Goal: Communication & Community: Answer question/provide support

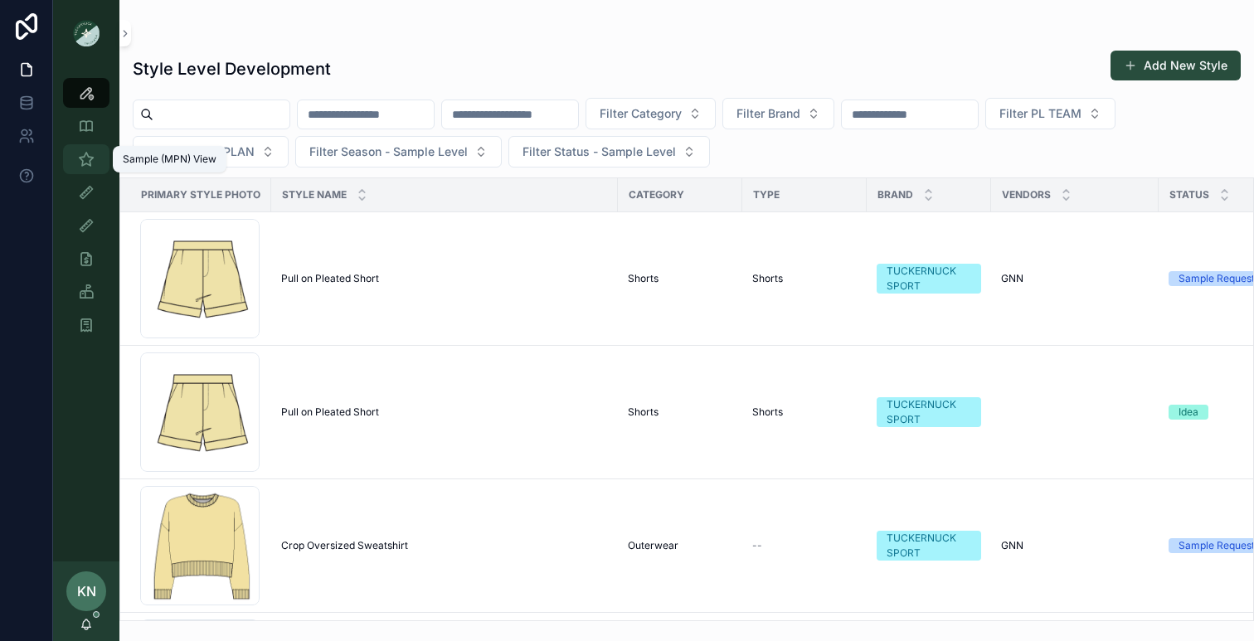
click at [92, 159] on icon "scrollable content" at bounding box center [86, 159] width 17 height 17
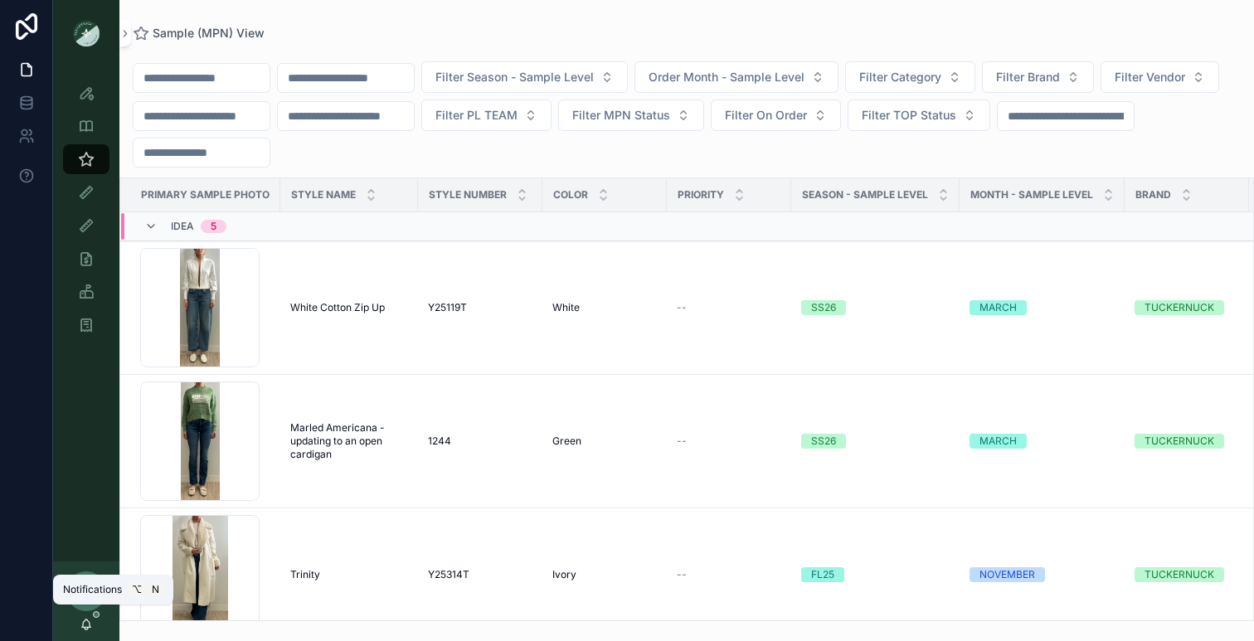
click at [85, 620] on icon "scrollable content" at bounding box center [86, 624] width 13 height 13
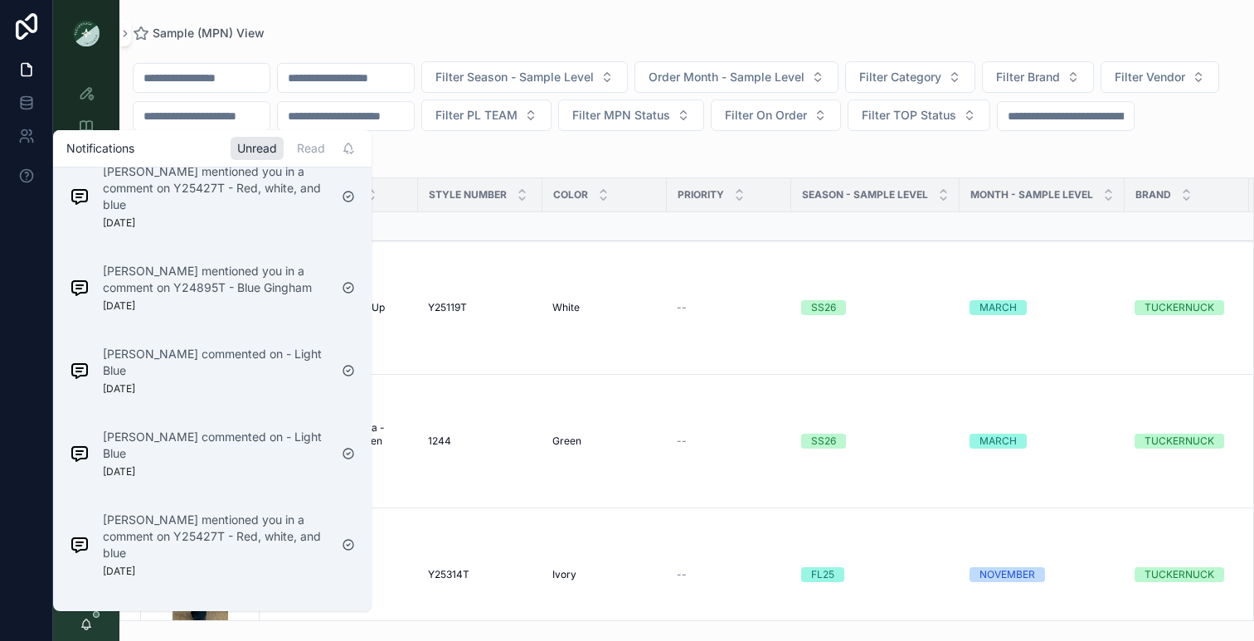
scroll to position [714, 0]
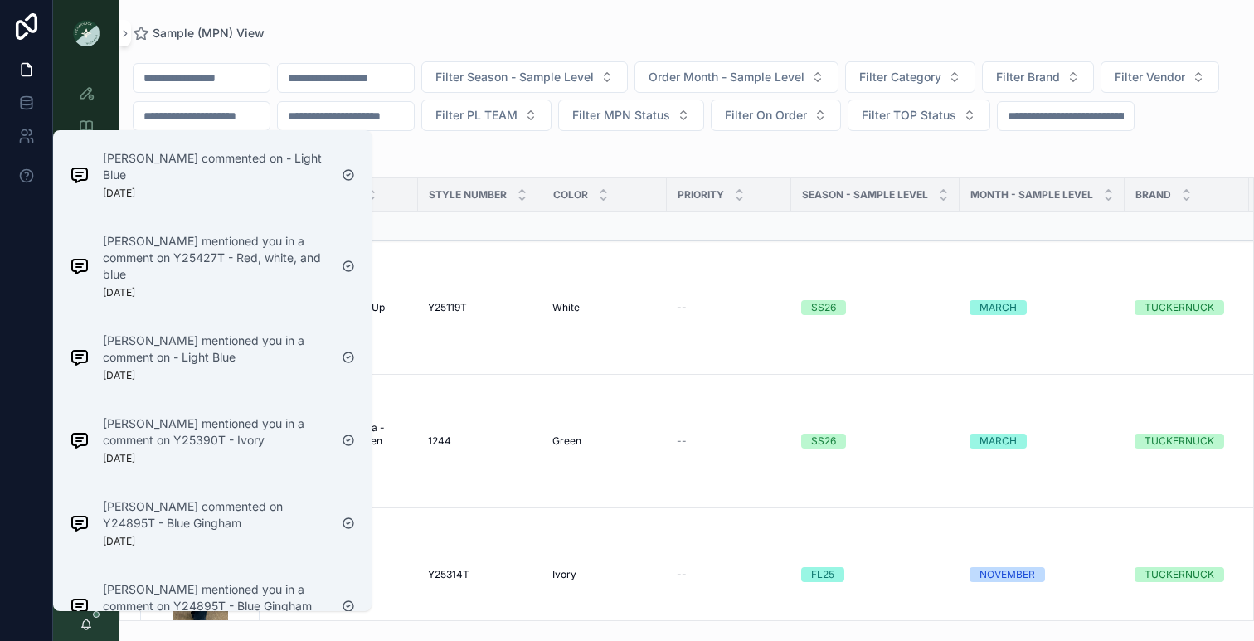
click at [148, 581] on p "[PERSON_NAME] mentioned you in a comment on Y24895T - Blue Gingham" at bounding box center [216, 597] width 226 height 33
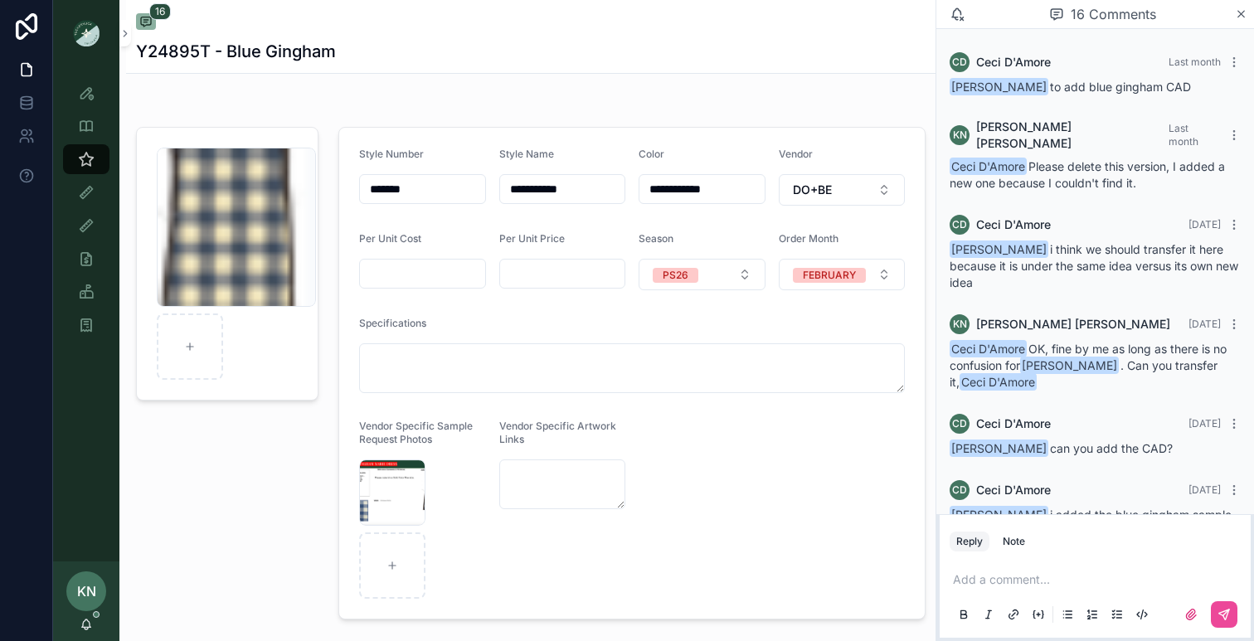
scroll to position [1114, 0]
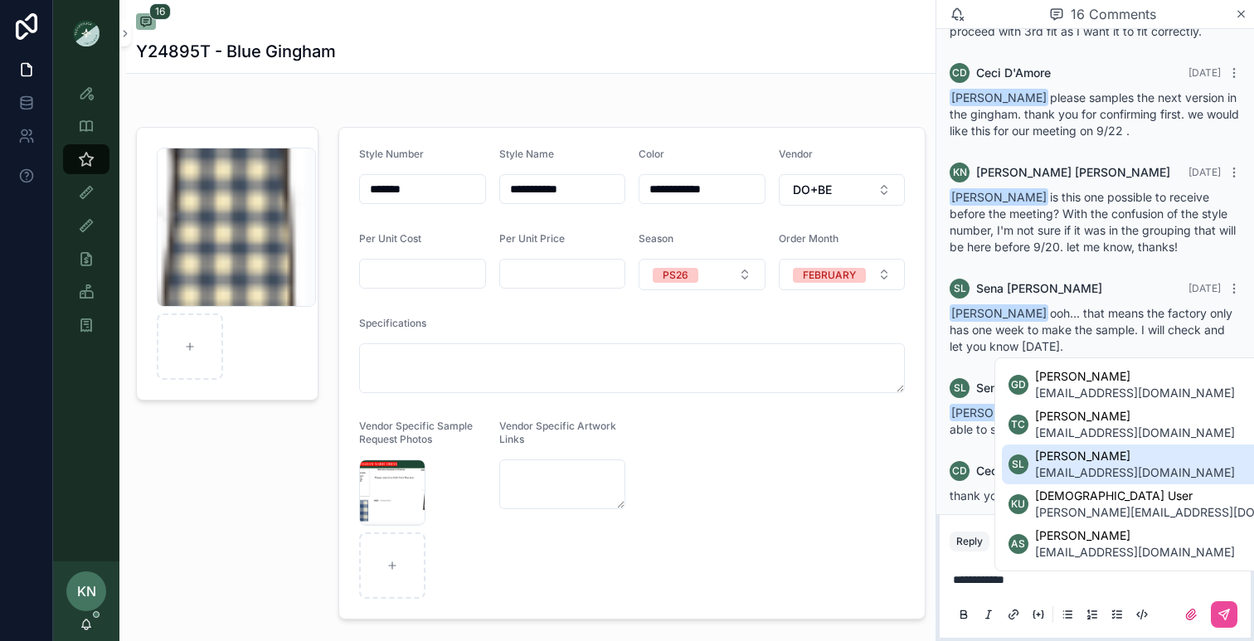
click at [1080, 458] on span "[PERSON_NAME]" at bounding box center [1135, 456] width 200 height 17
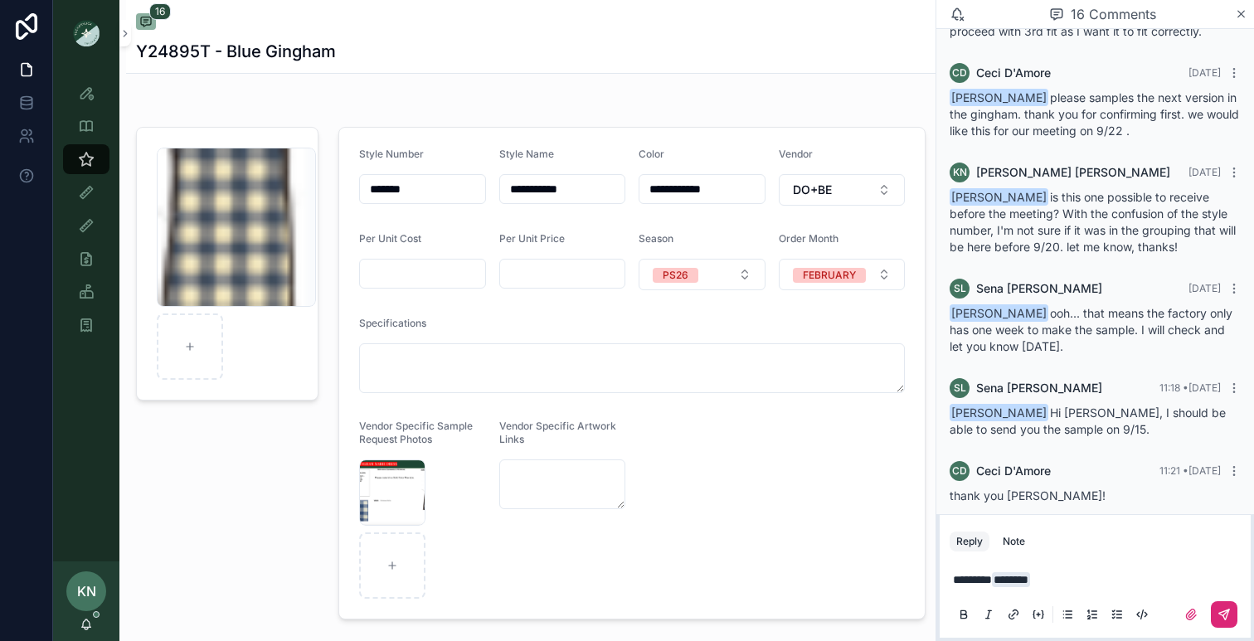
click at [1215, 610] on button "scrollable content" at bounding box center [1224, 614] width 27 height 27
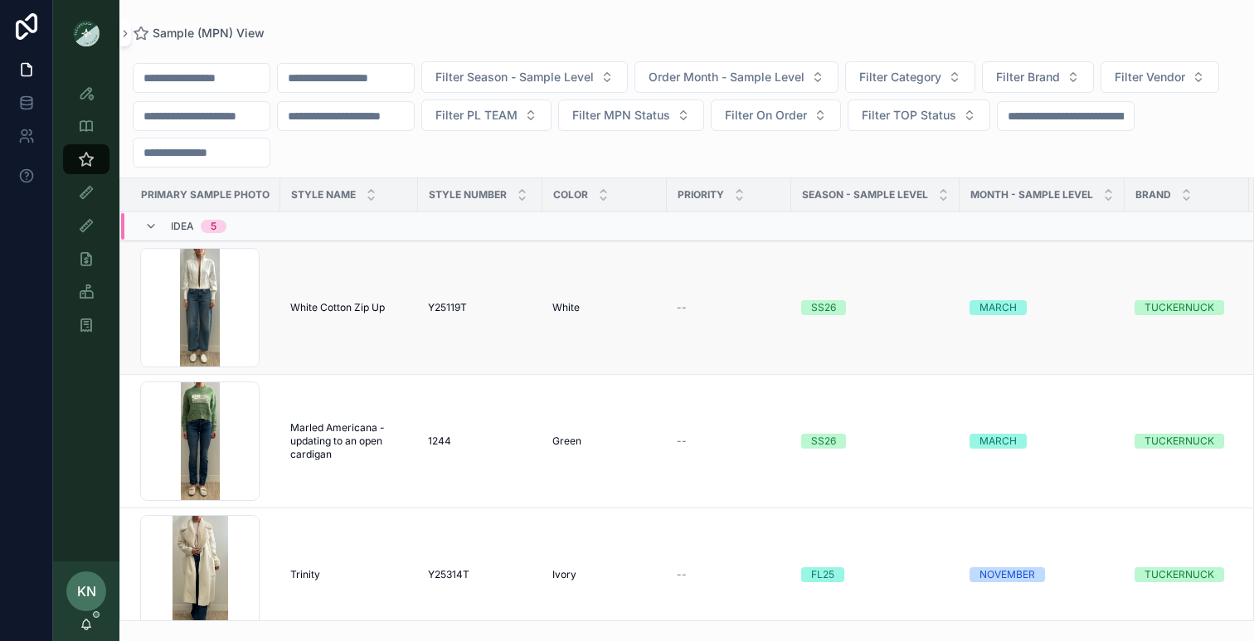
scroll to position [21, 0]
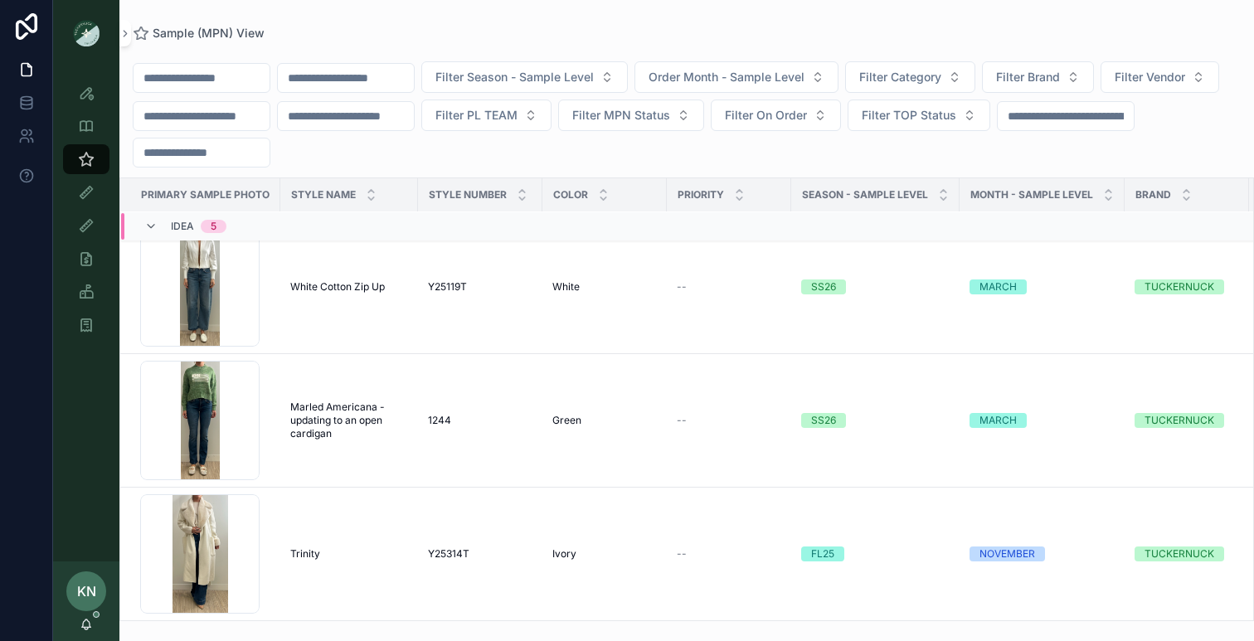
click at [187, 227] on span "Idea" at bounding box center [182, 226] width 23 height 13
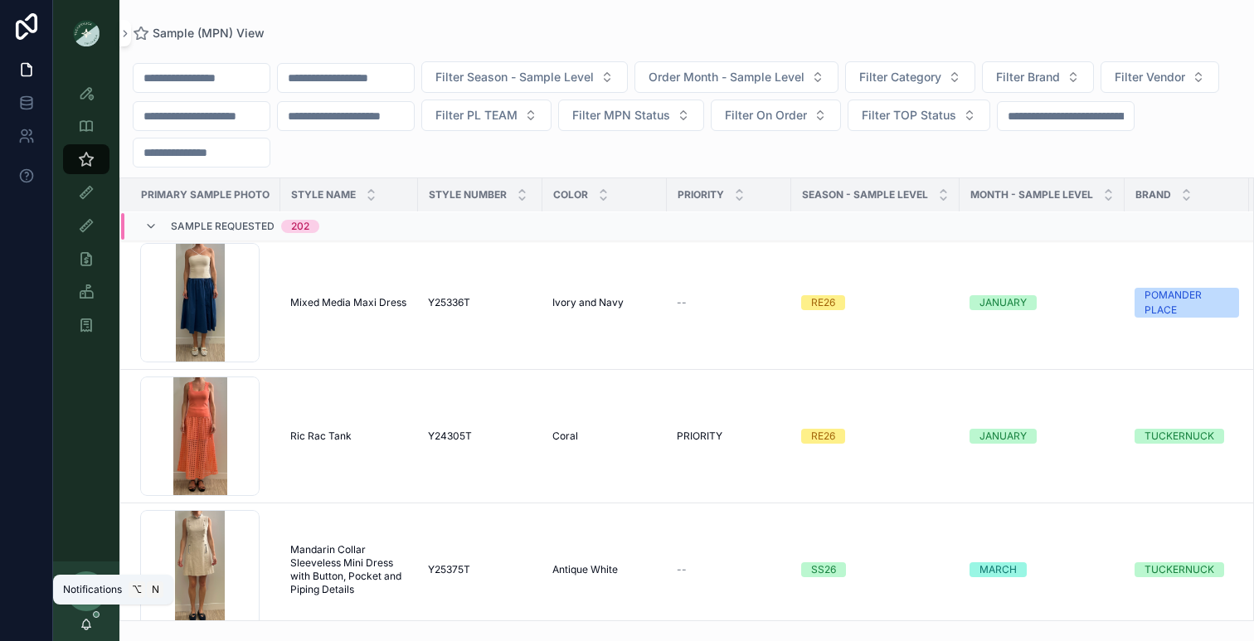
click at [84, 623] on icon "scrollable content" at bounding box center [86, 624] width 13 height 13
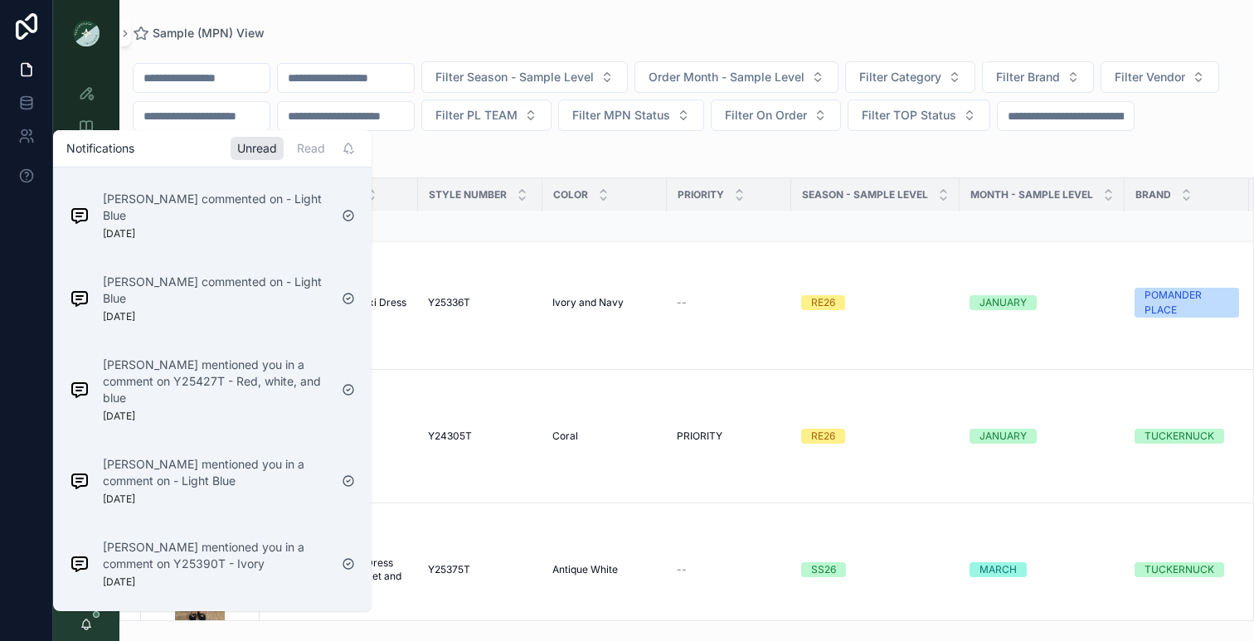
scroll to position [631, 0]
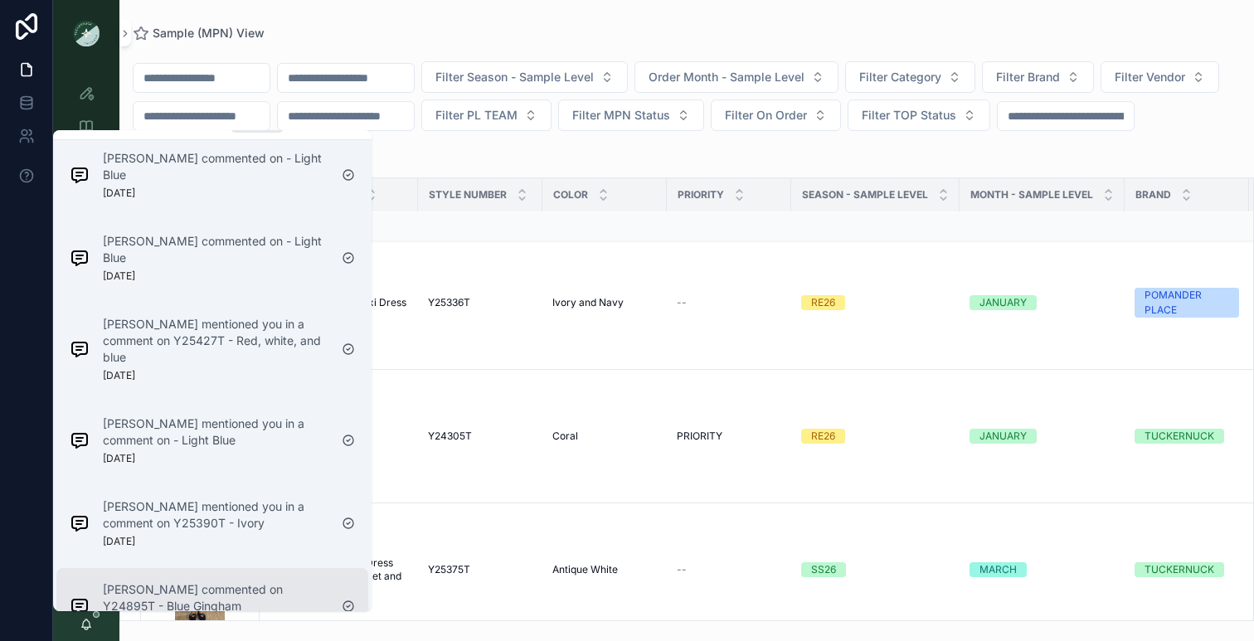
click at [214, 581] on p "[PERSON_NAME] commented on Y24895T - Blue Gingham" at bounding box center [216, 597] width 226 height 33
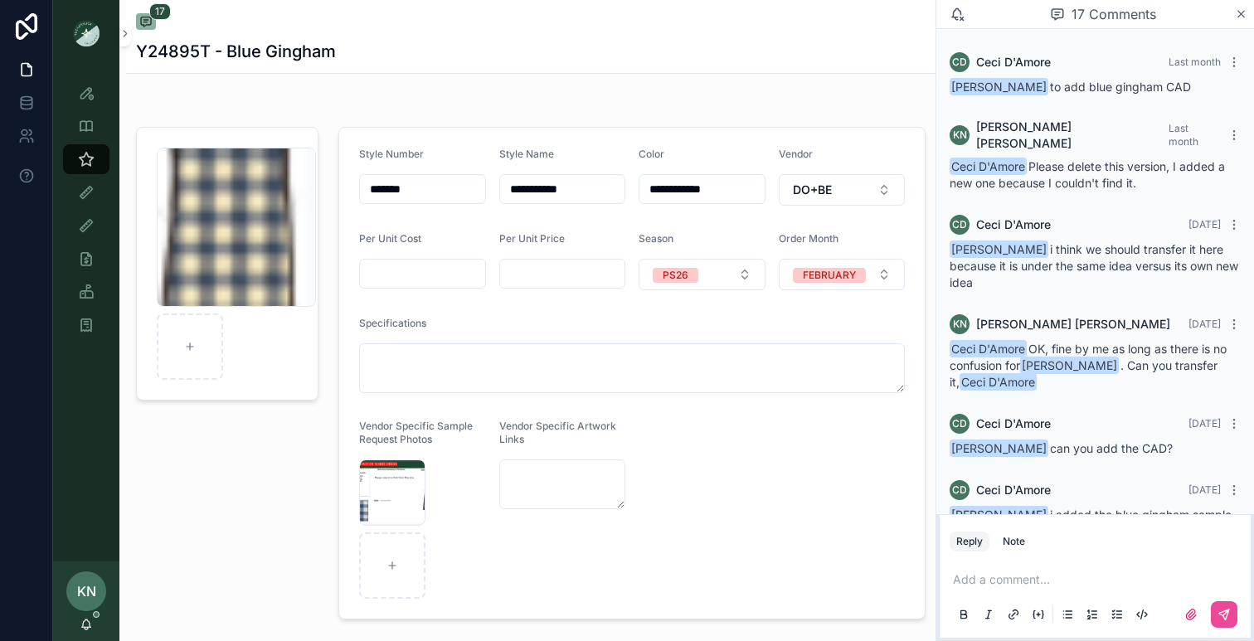
scroll to position [1180, 0]
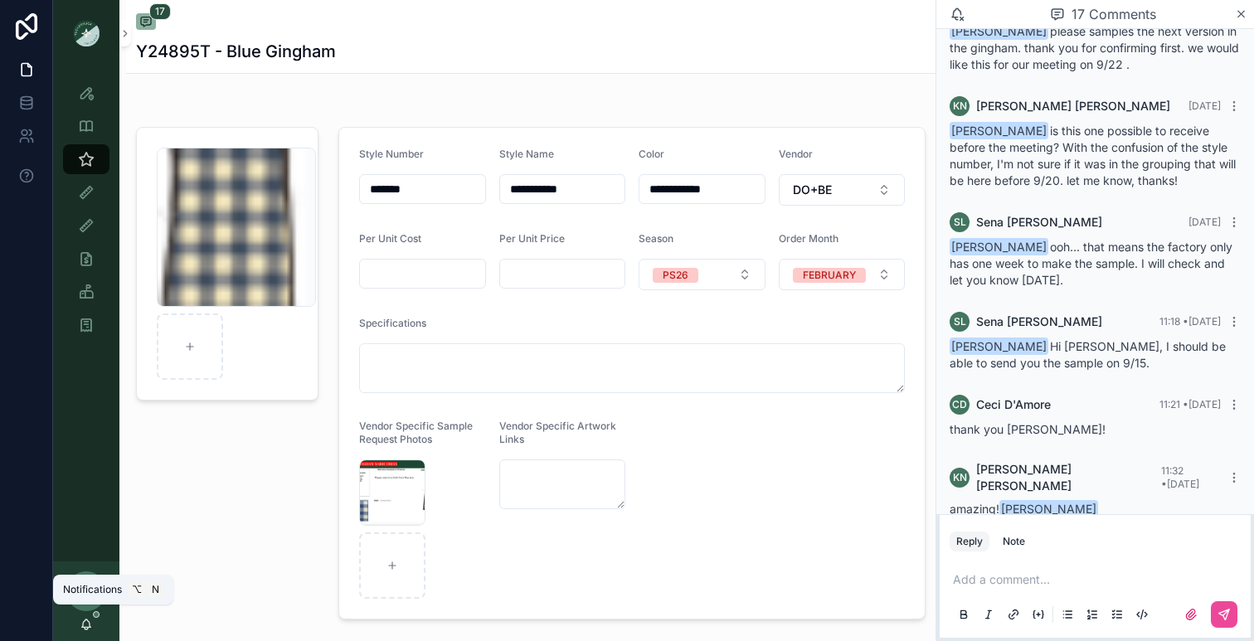
click at [85, 618] on icon "scrollable content" at bounding box center [86, 624] width 13 height 13
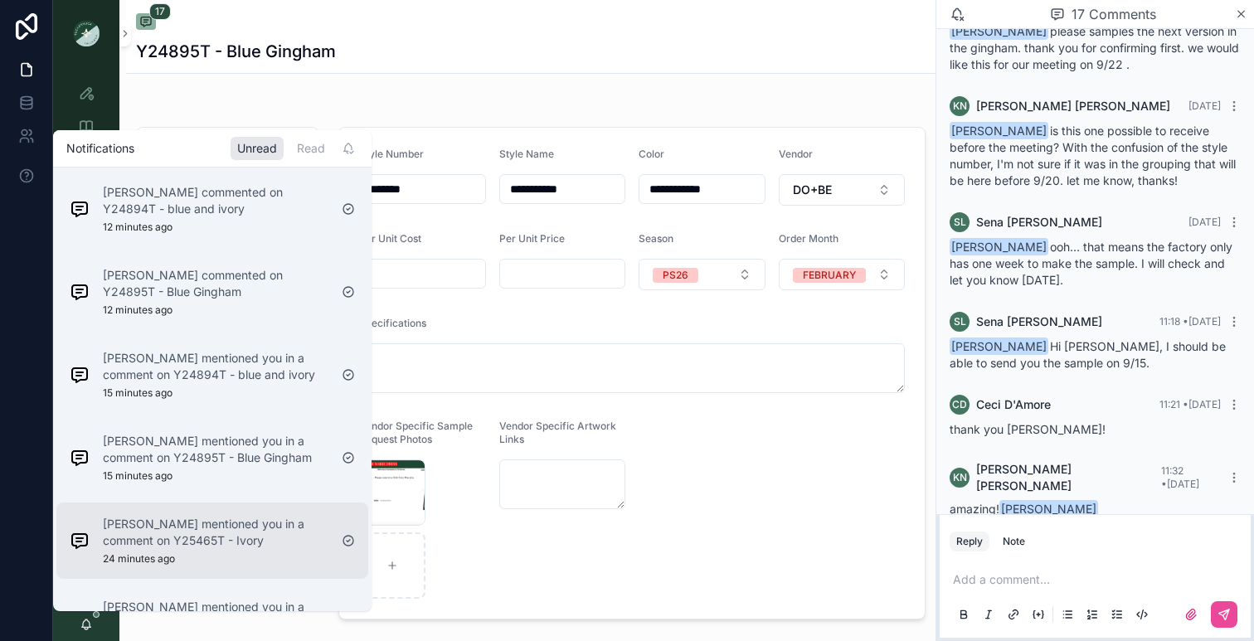
scroll to position [548, 0]
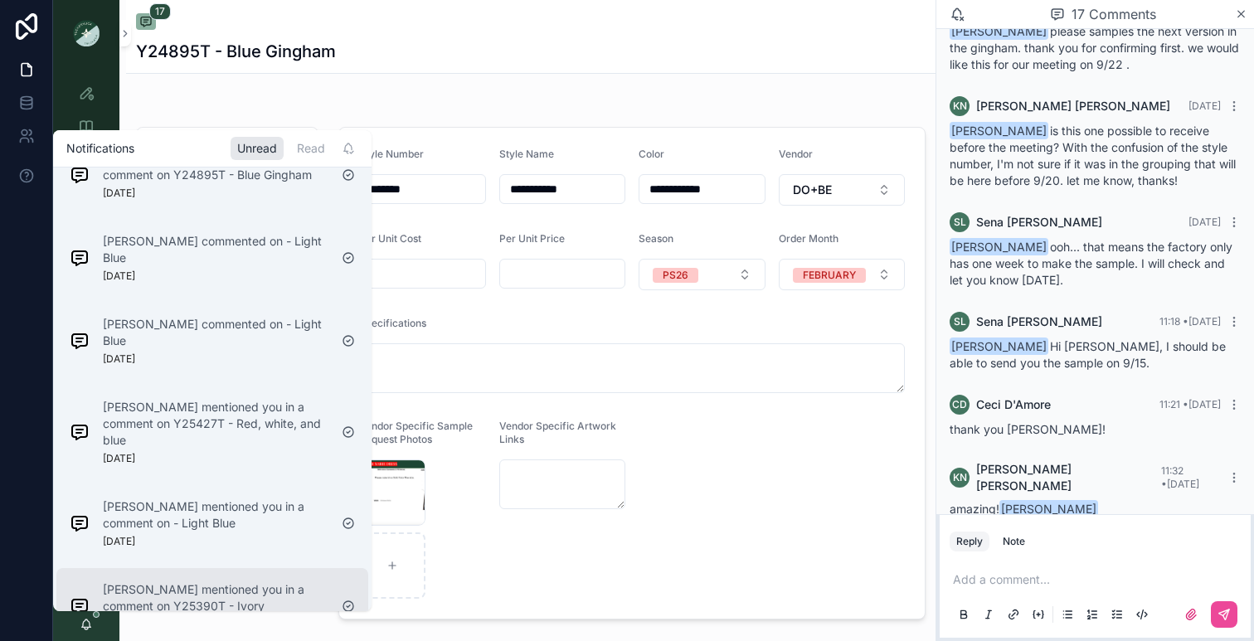
click at [172, 581] on p "[PERSON_NAME] mentioned you in a comment on Y25390T - Ivory" at bounding box center [216, 597] width 226 height 33
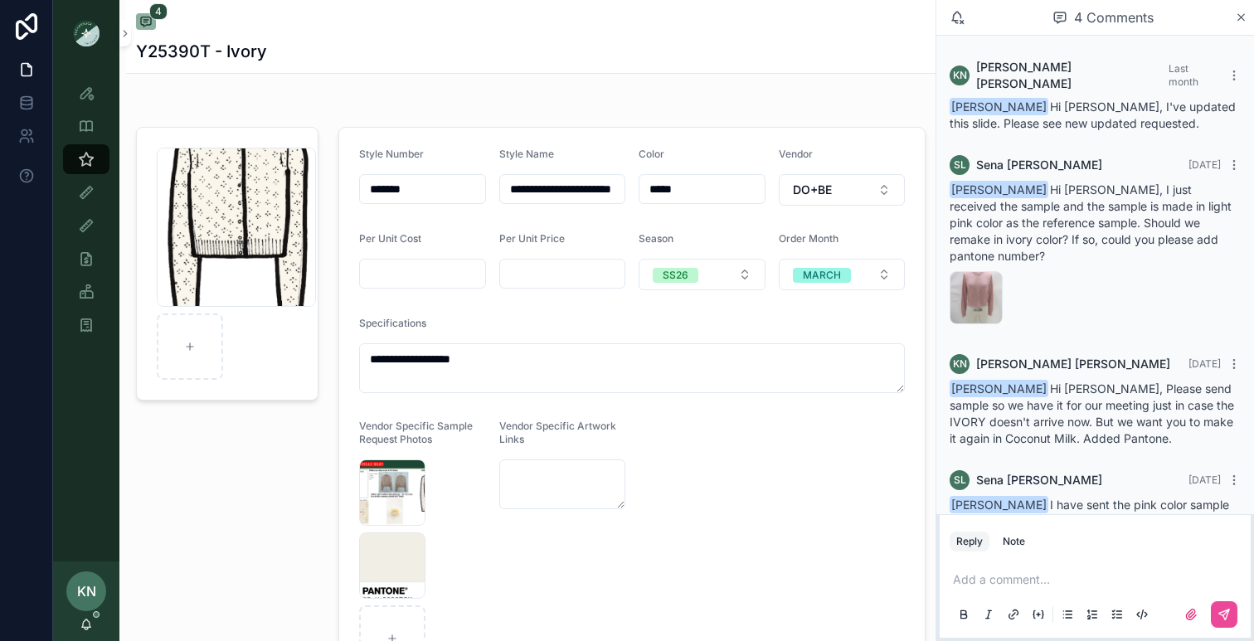
scroll to position [27, 0]
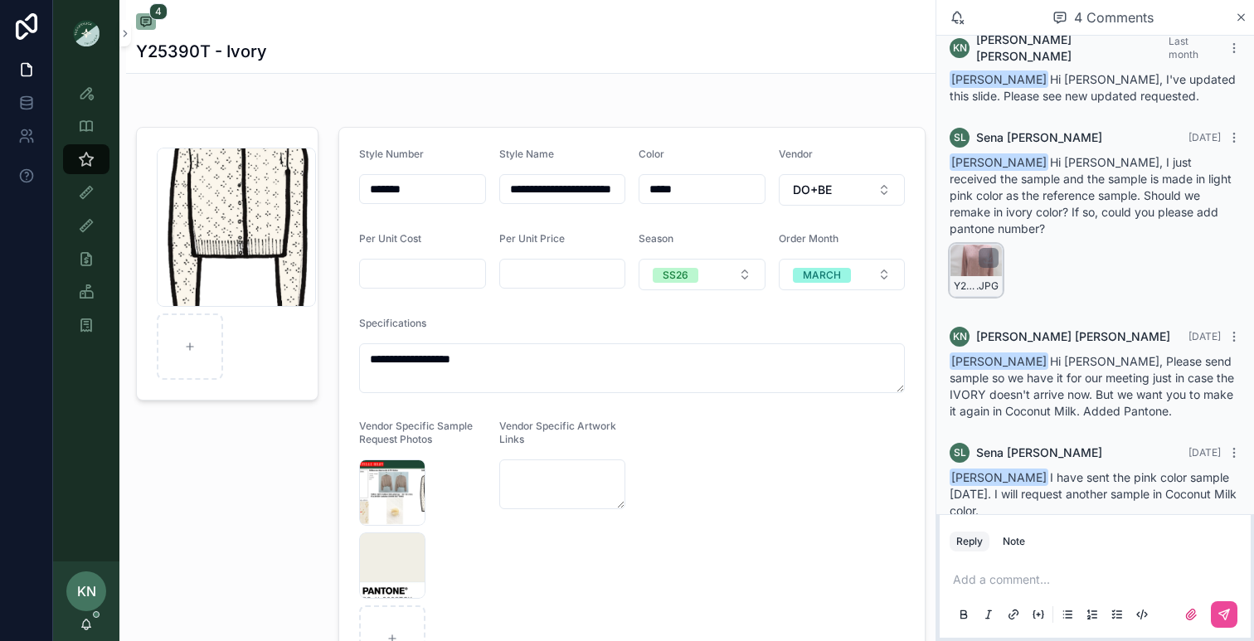
click at [969, 244] on div "Y25390T-1ST-QYF-(F) .JPG" at bounding box center [976, 270] width 53 height 53
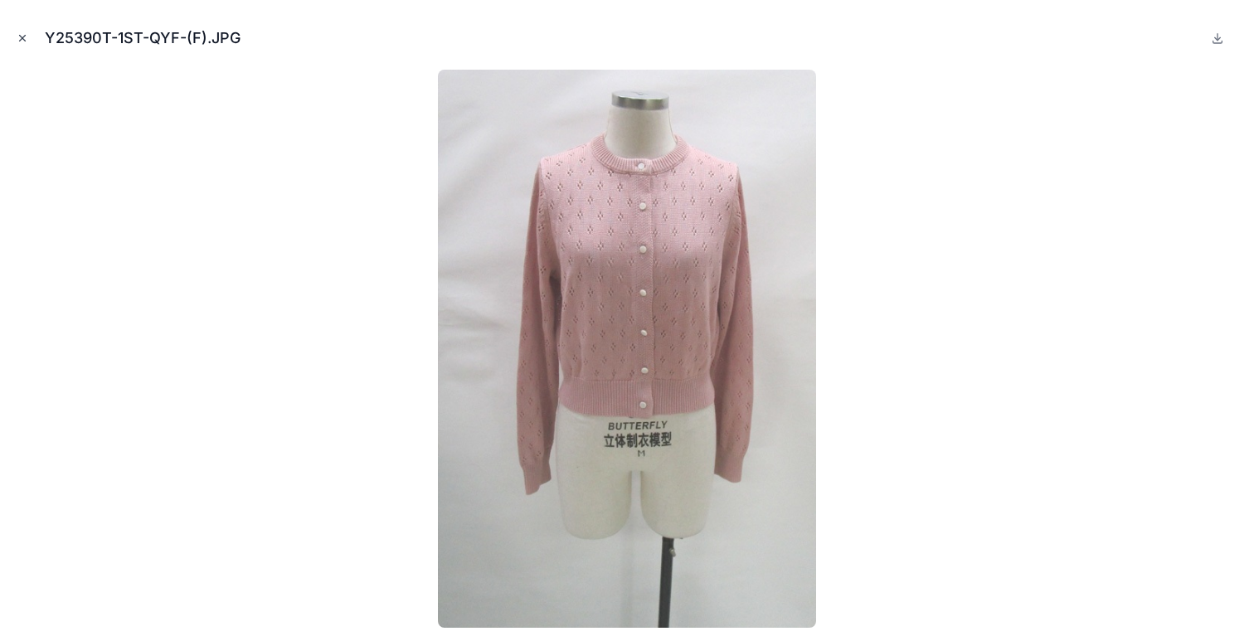
click at [17, 35] on icon "Close modal" at bounding box center [23, 38] width 12 height 12
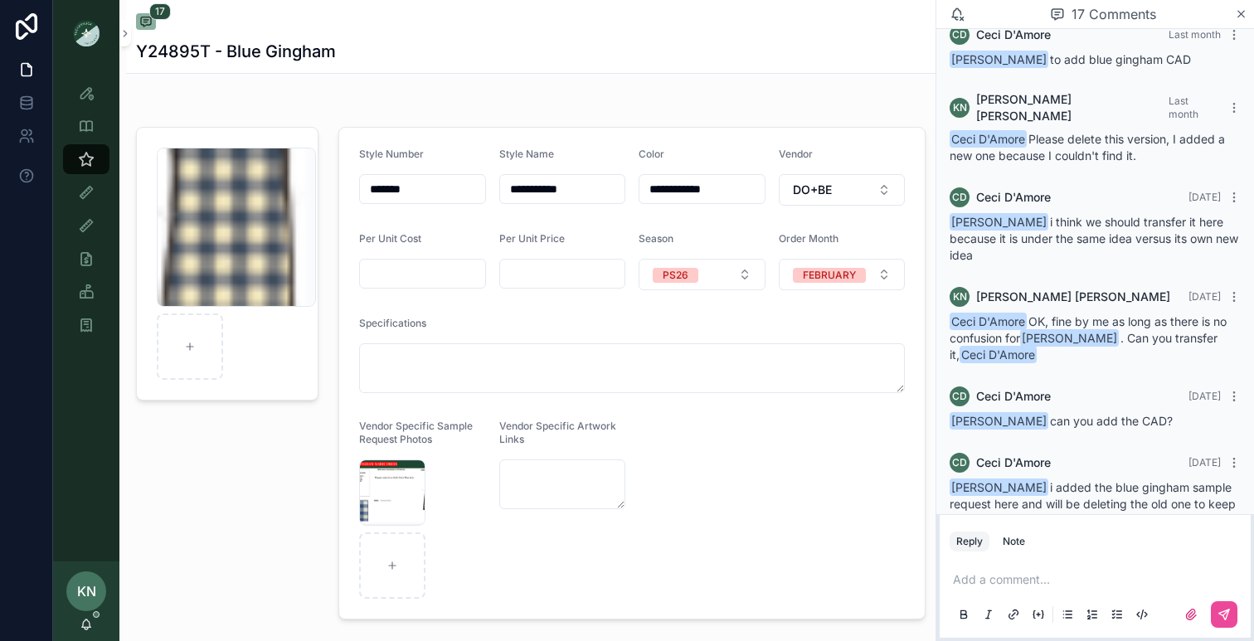
click at [88, 634] on div "KN [PERSON_NAME]" at bounding box center [86, 601] width 66 height 80
click at [91, 624] on icon "scrollable content" at bounding box center [86, 624] width 13 height 13
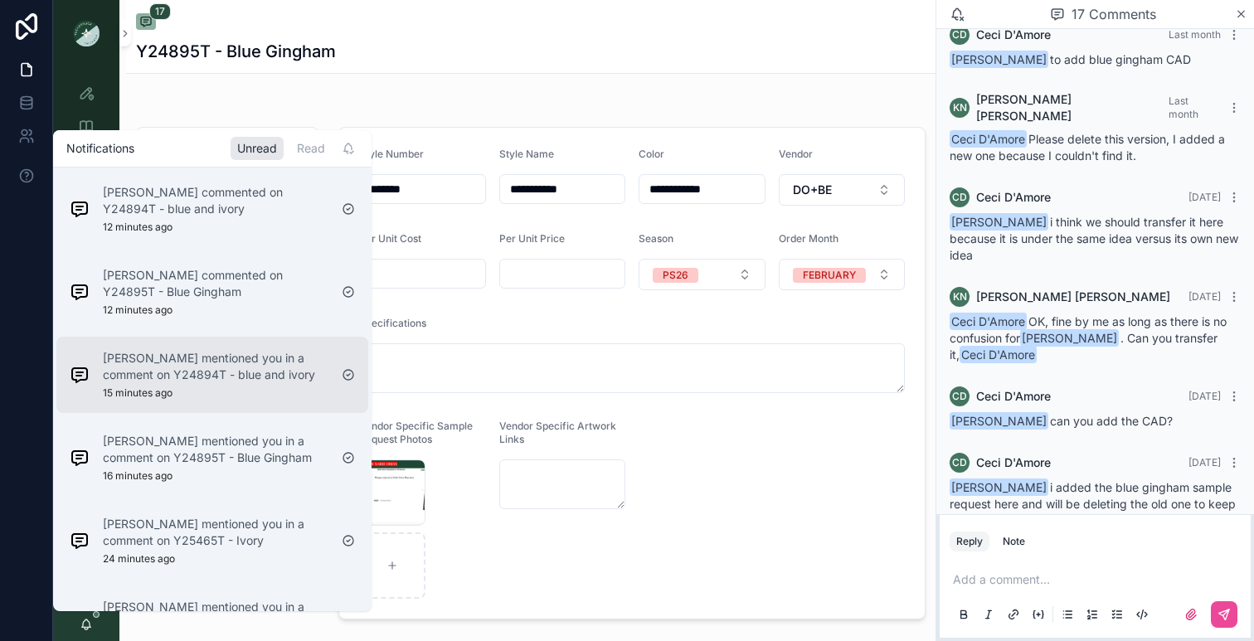
scroll to position [465, 0]
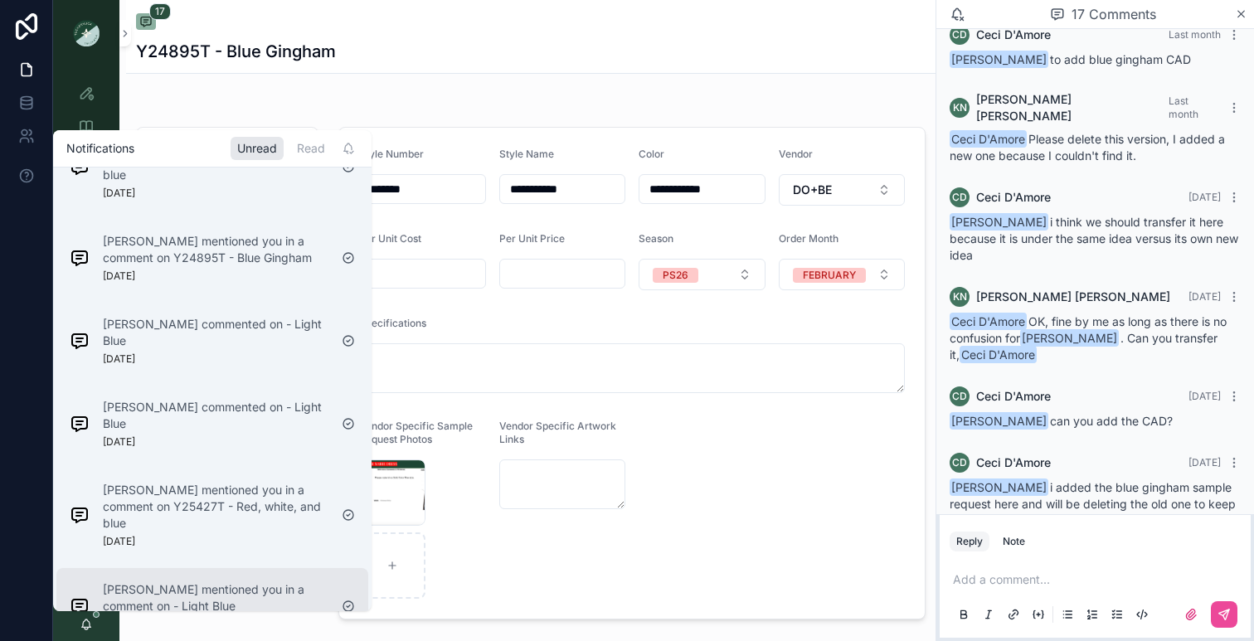
click at [191, 581] on p "[PERSON_NAME] mentioned you in a comment on - Light Blue" at bounding box center [216, 597] width 226 height 33
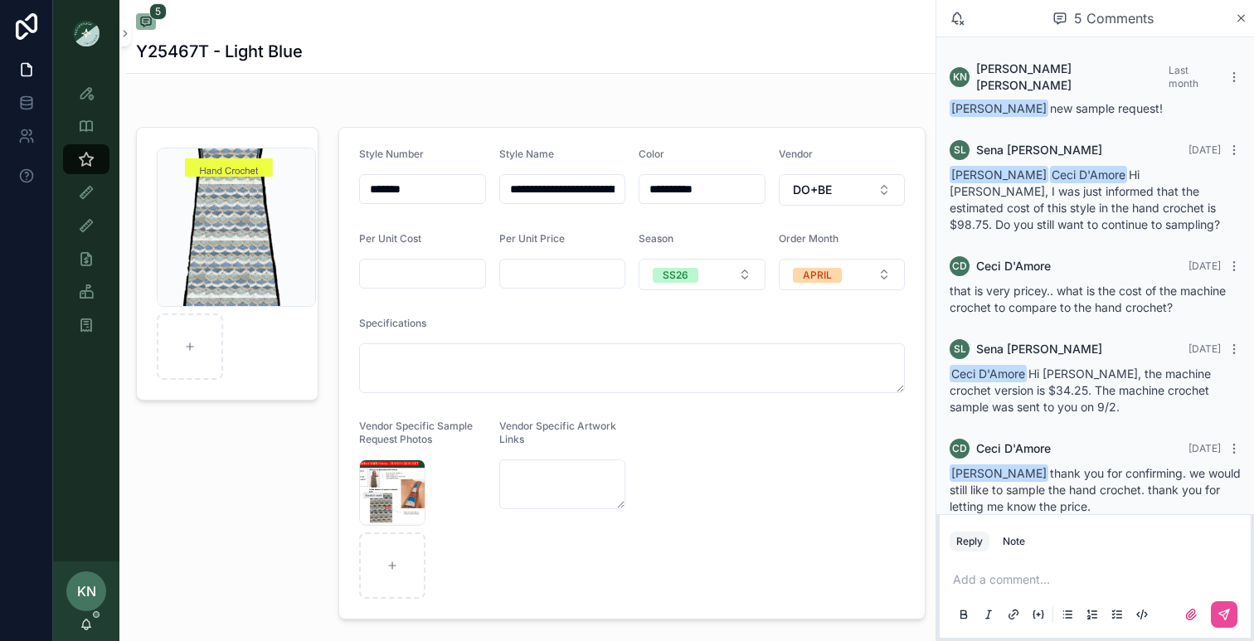
scroll to position [12, 0]
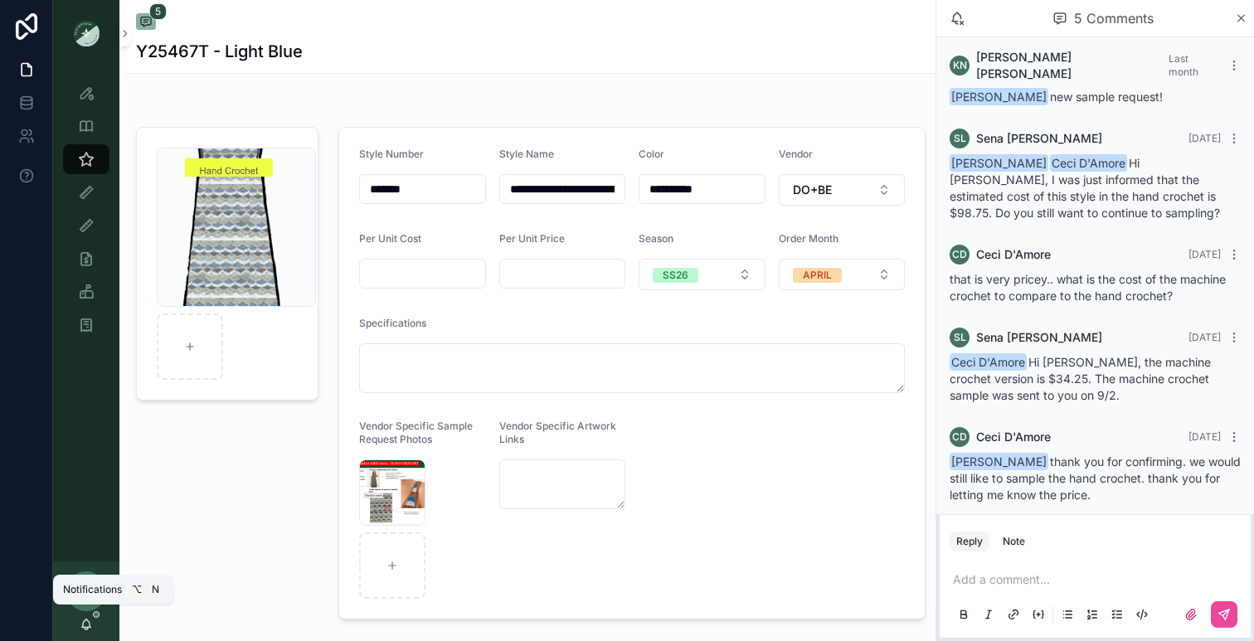
click at [92, 624] on icon "scrollable content" at bounding box center [86, 624] width 13 height 13
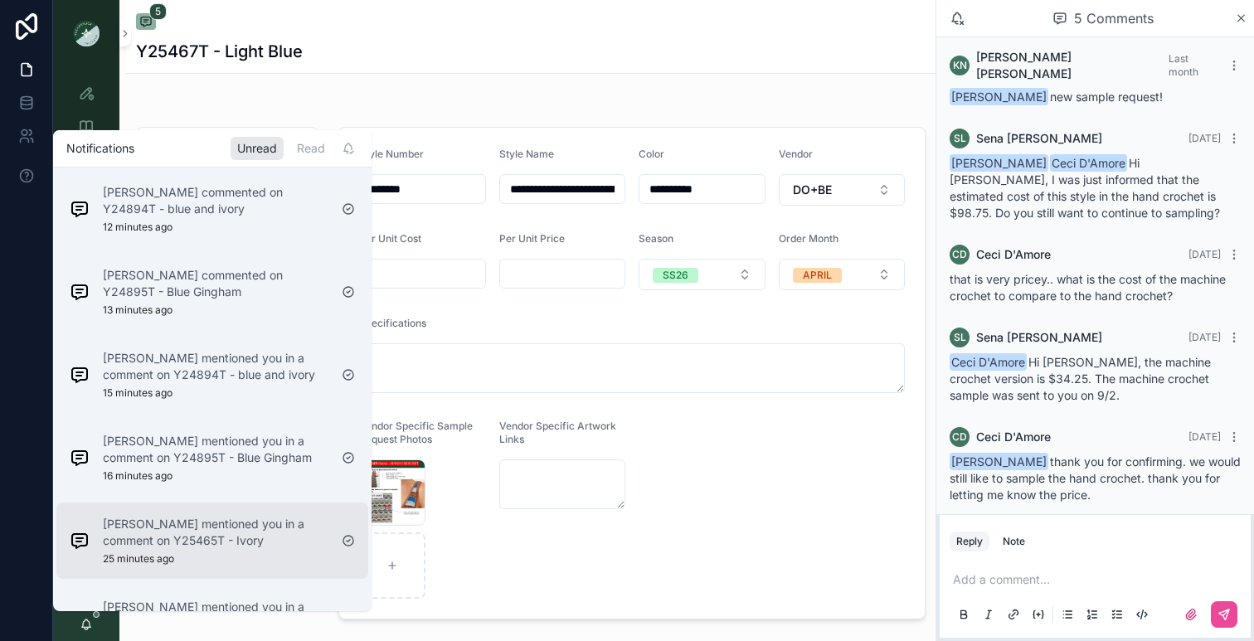
scroll to position [382, 0]
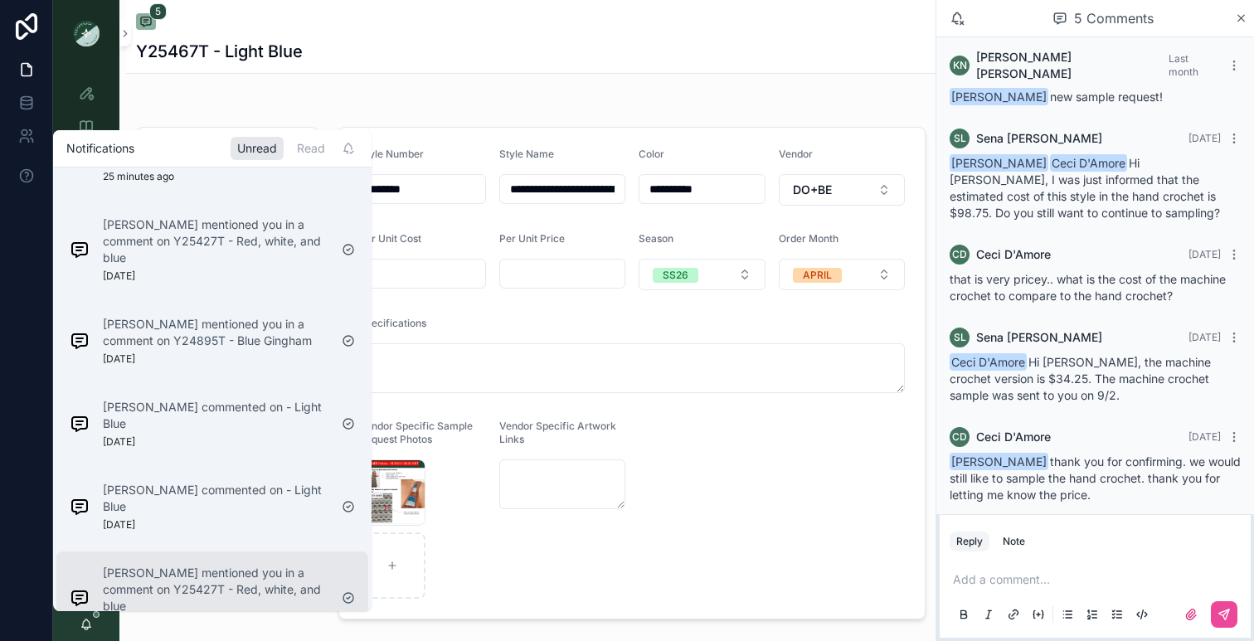
click at [177, 565] on p "[PERSON_NAME] mentioned you in a comment on Y25427T - Red, white, and blue" at bounding box center [216, 590] width 226 height 50
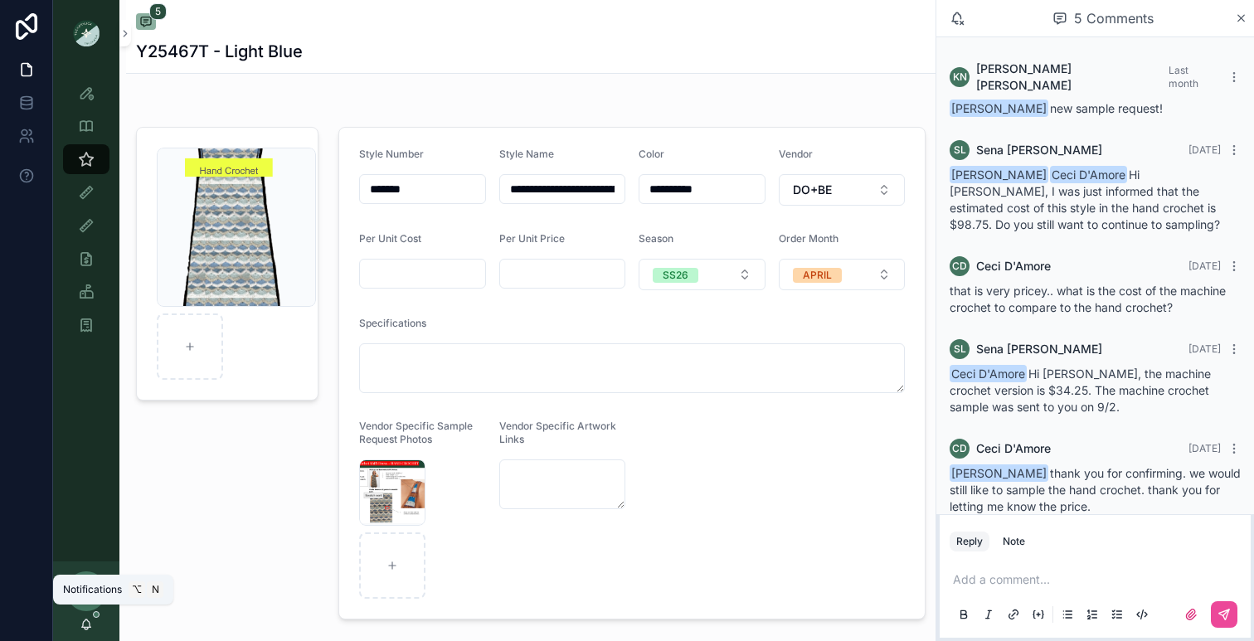
click at [87, 622] on icon "scrollable content" at bounding box center [86, 624] width 13 height 13
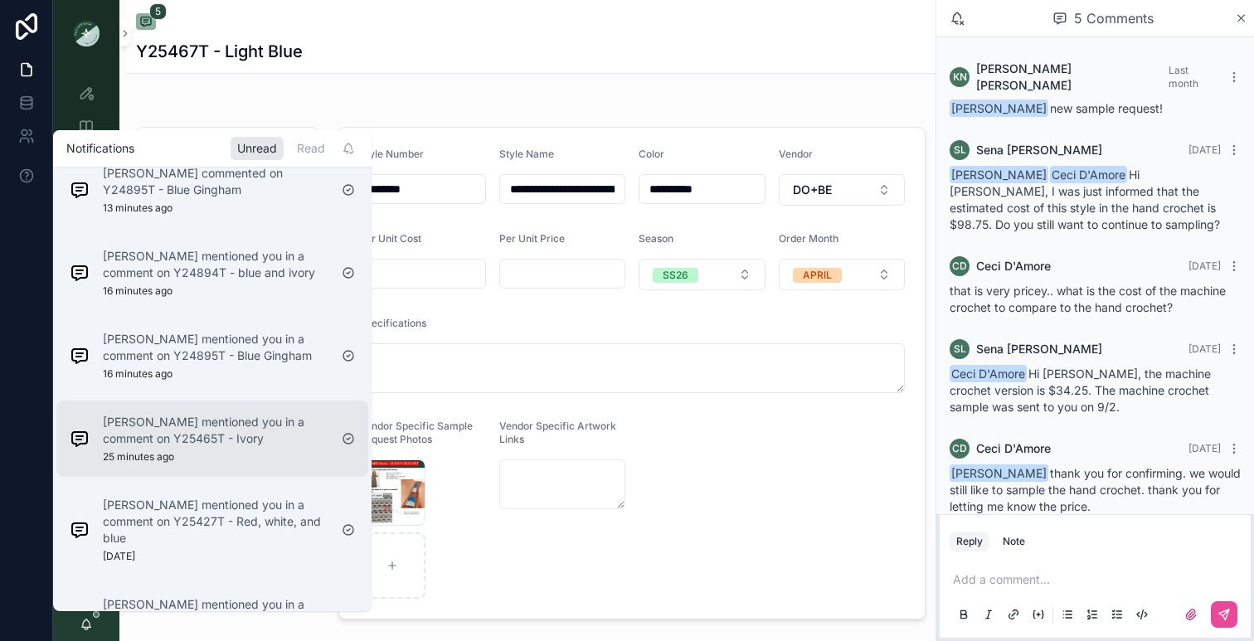
scroll to position [299, 0]
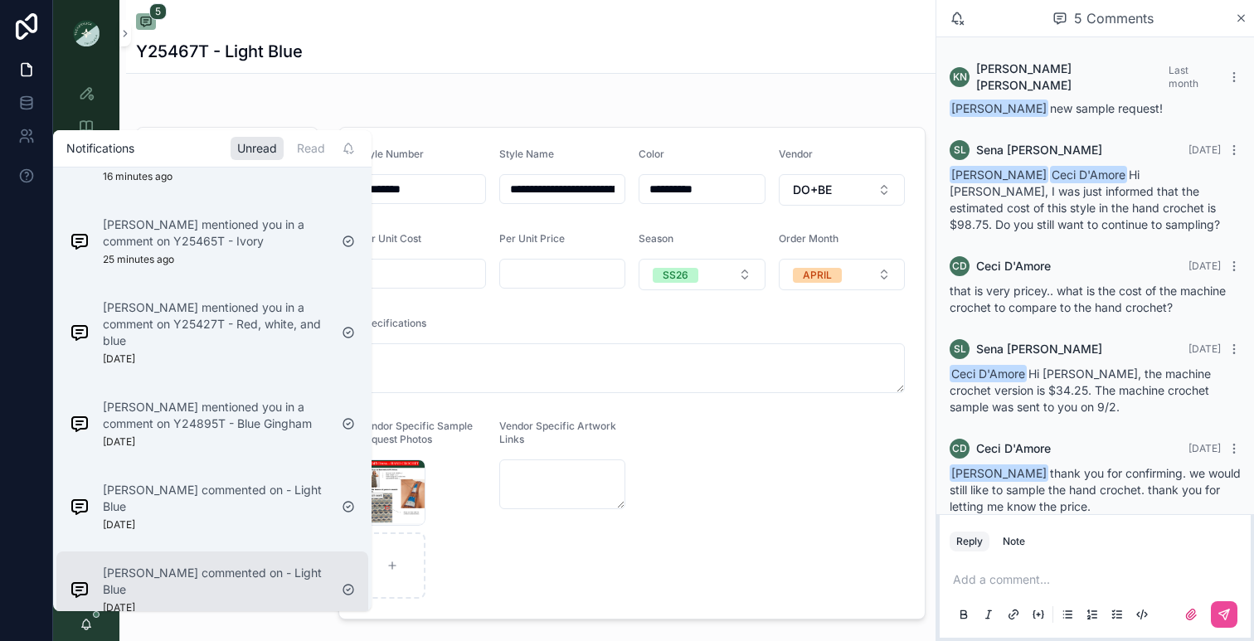
click at [211, 565] on p "[PERSON_NAME] commented on - Light Blue" at bounding box center [216, 581] width 226 height 33
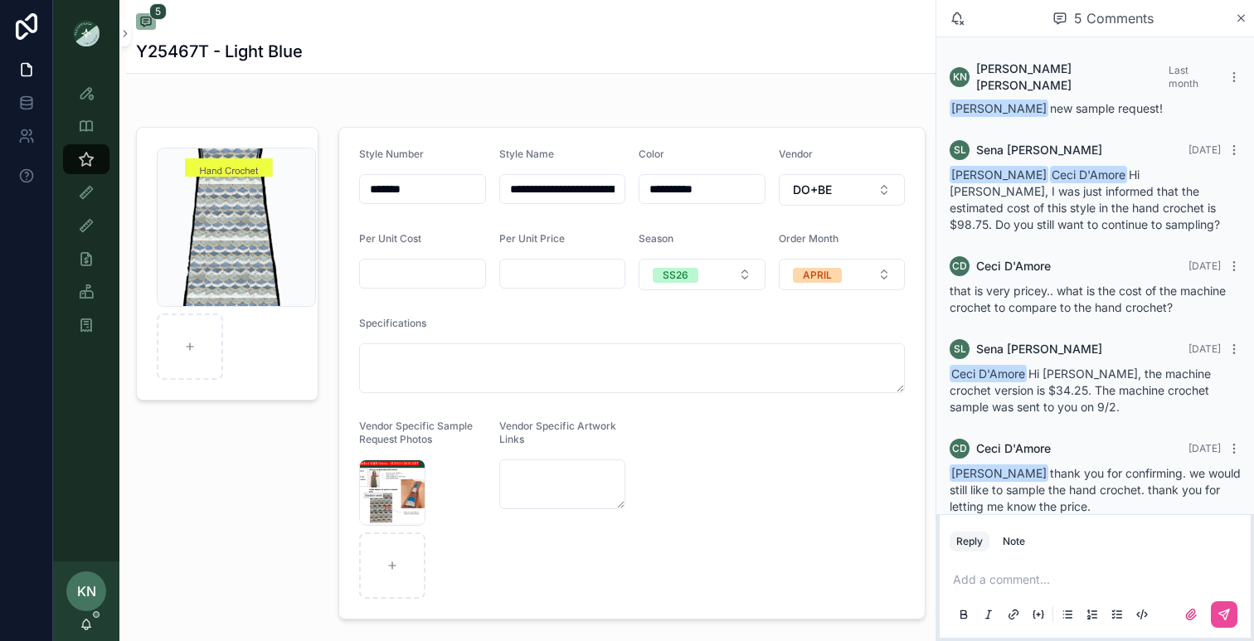
scroll to position [12, 0]
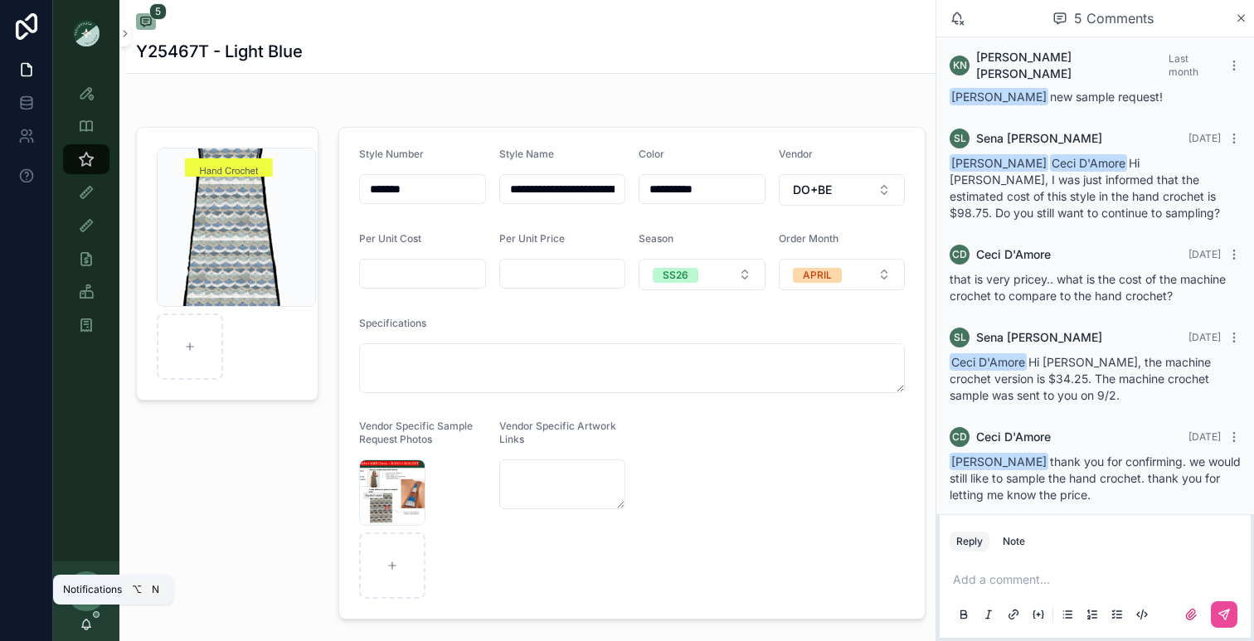
click at [85, 630] on icon "scrollable content" at bounding box center [86, 624] width 13 height 13
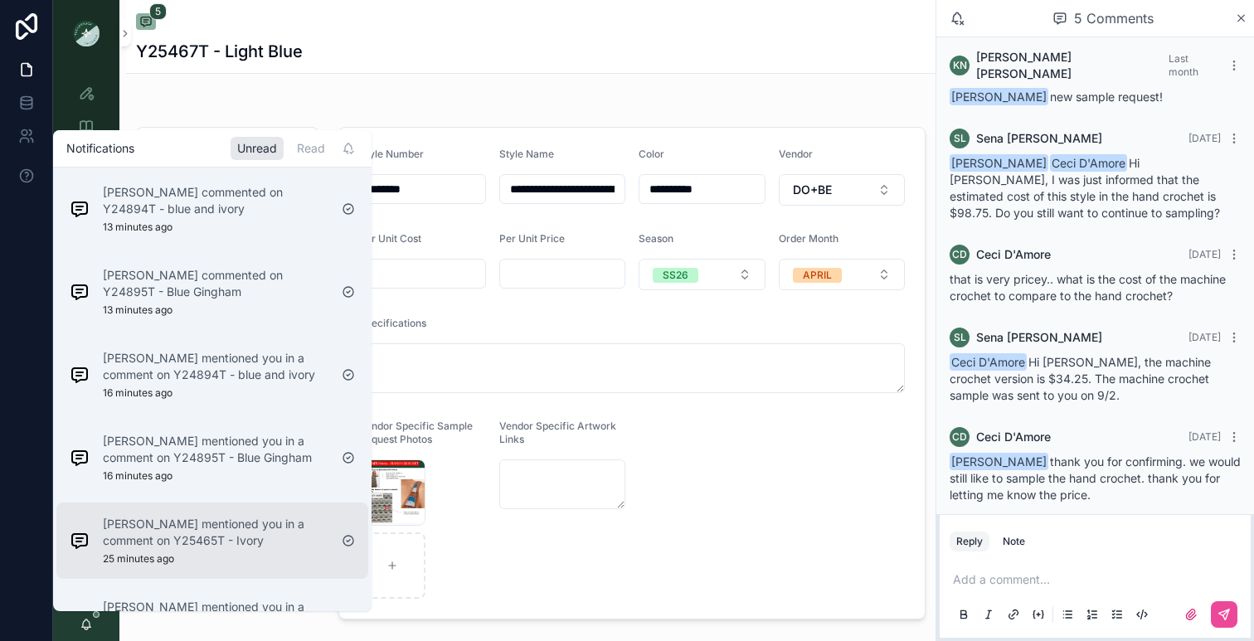
scroll to position [299, 0]
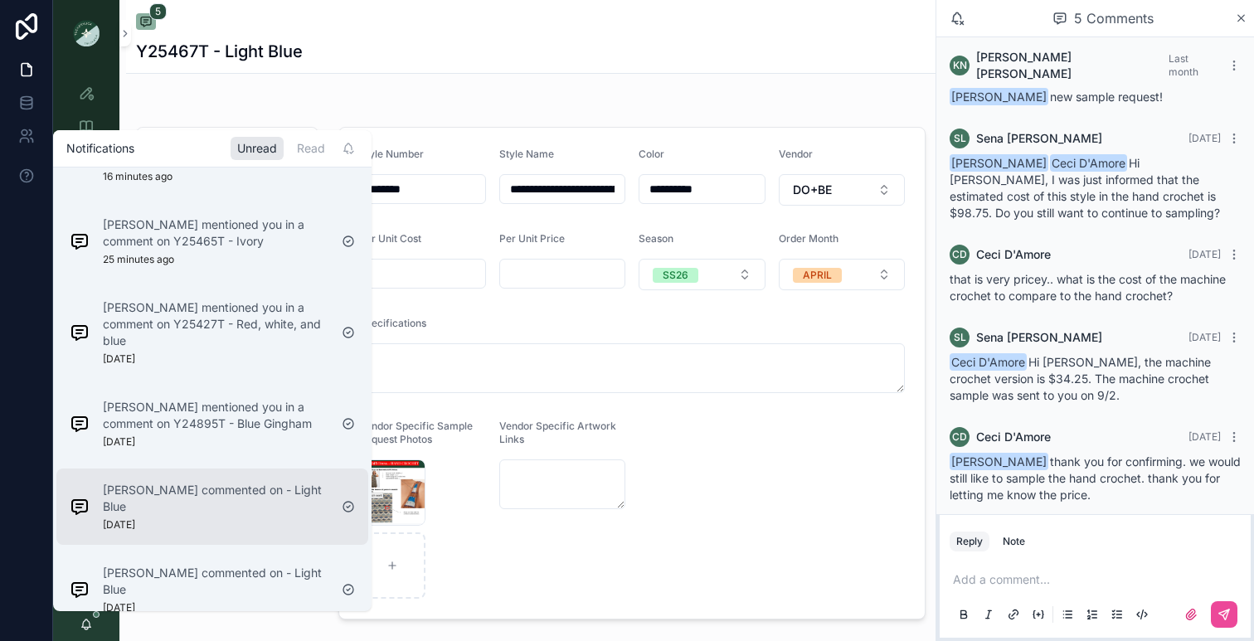
click at [171, 493] on p "[PERSON_NAME] commented on - Light Blue" at bounding box center [216, 498] width 226 height 33
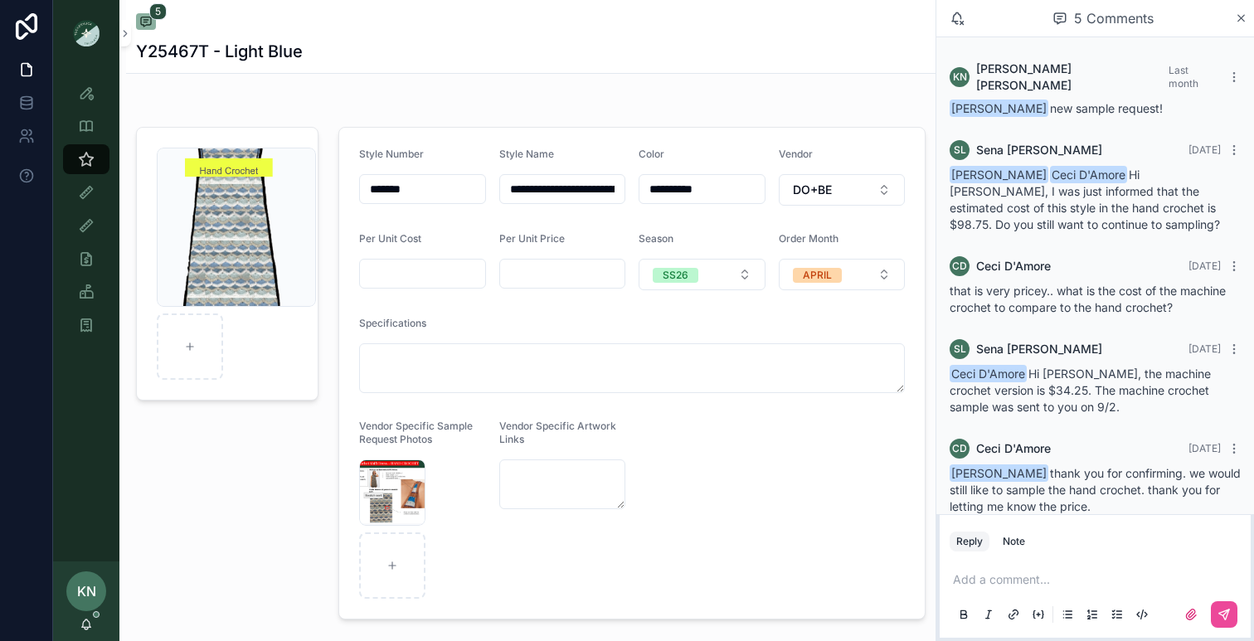
scroll to position [12, 0]
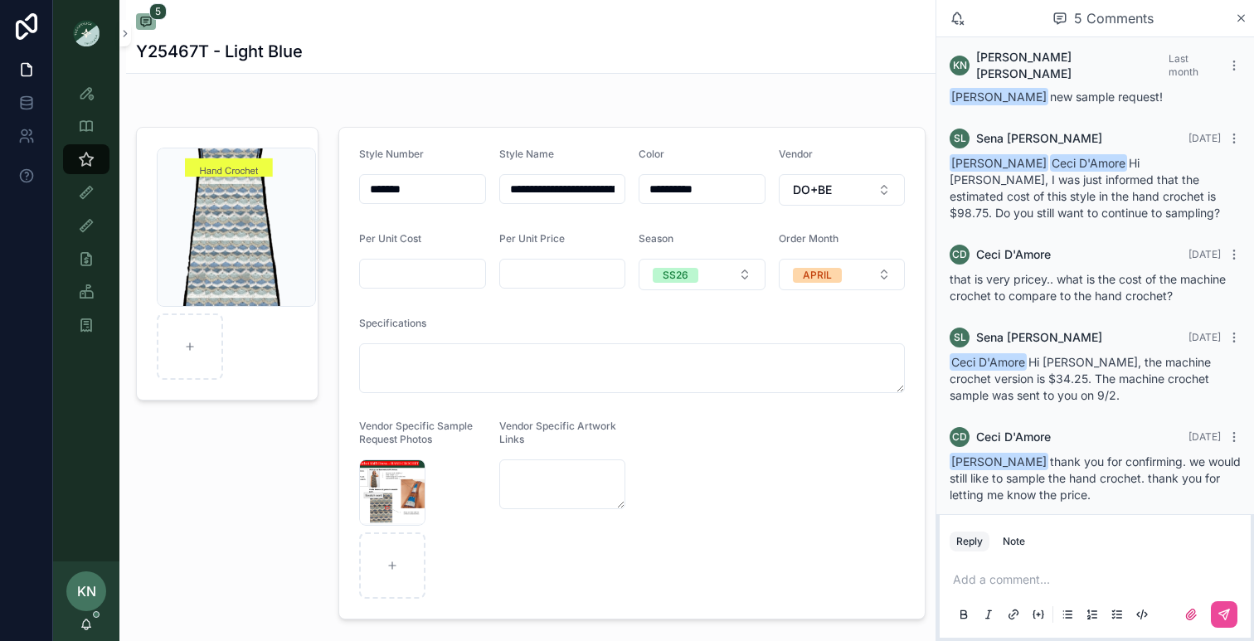
click at [93, 624] on div "KN [PERSON_NAME]" at bounding box center [86, 601] width 66 height 80
click at [85, 624] on icon "scrollable content" at bounding box center [86, 624] width 13 height 13
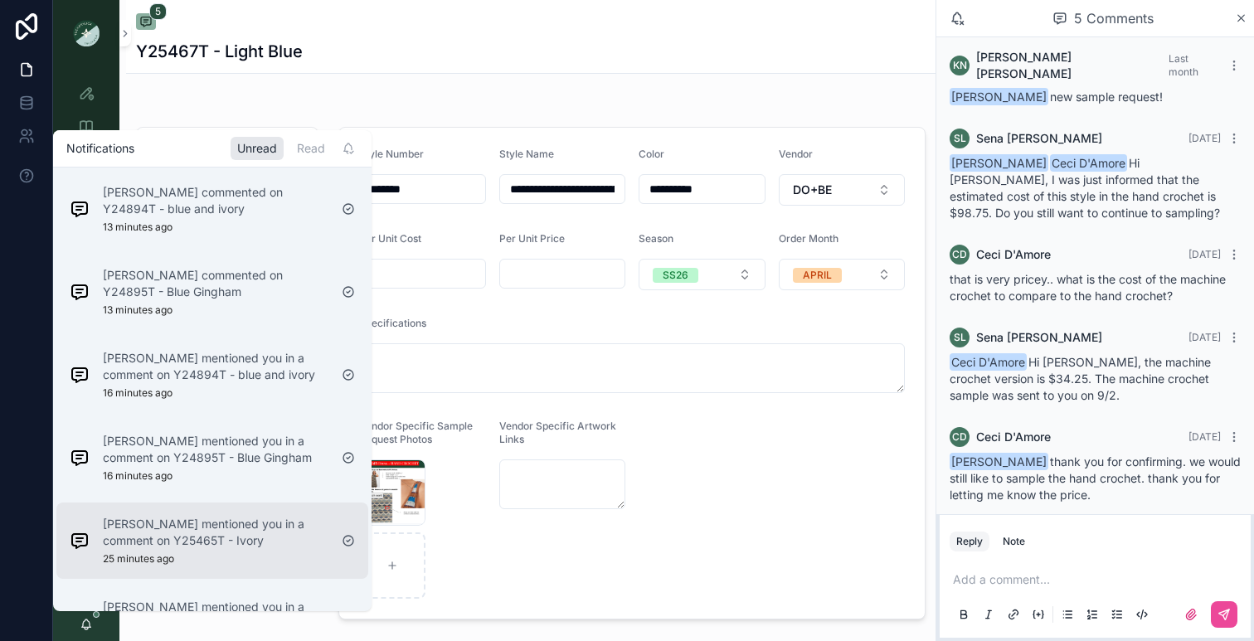
scroll to position [137, 0]
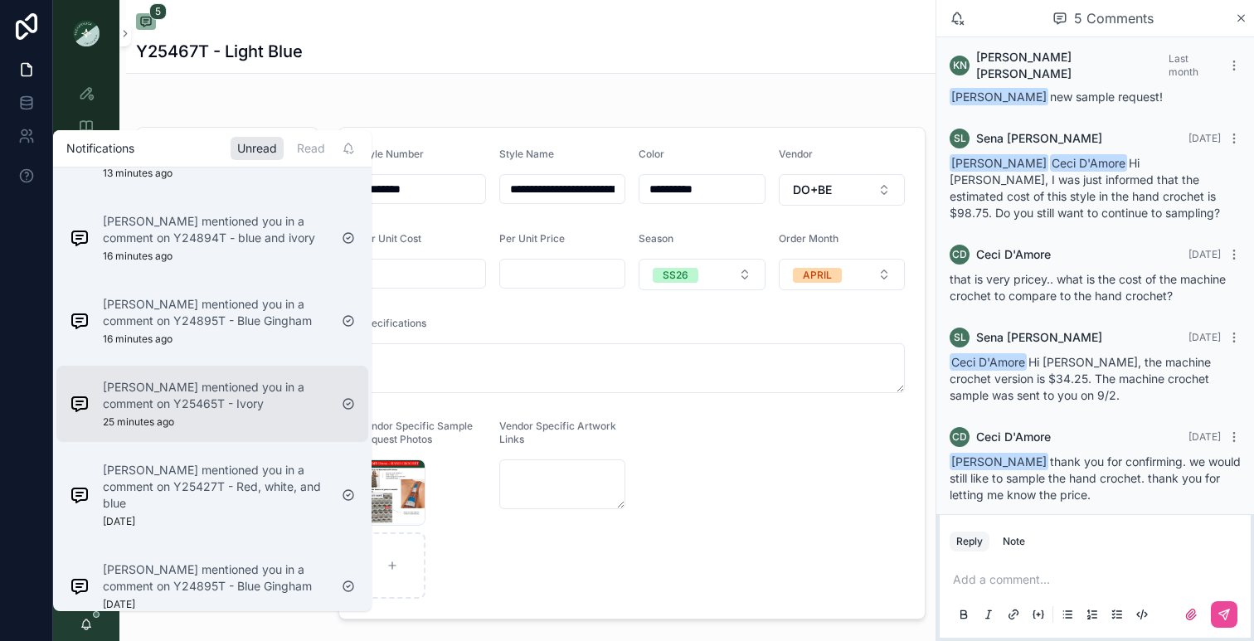
click at [204, 418] on div "[PERSON_NAME] mentioned you in a comment on Y25465T - Ivory 25 minutes ago" at bounding box center [216, 404] width 226 height 50
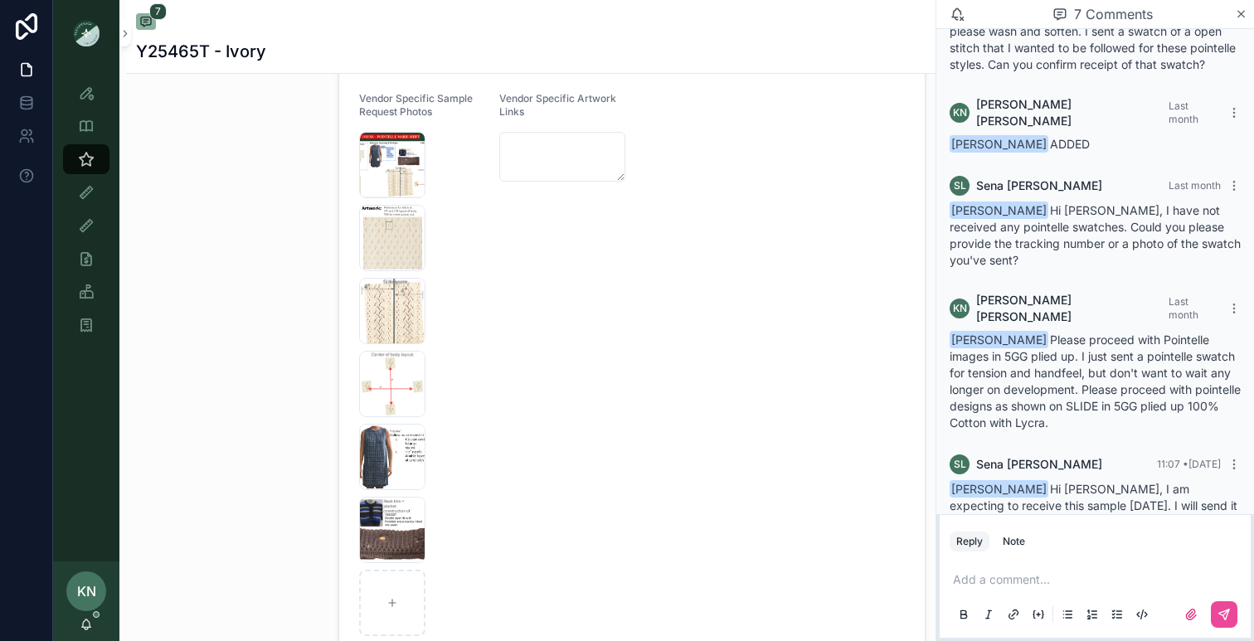
scroll to position [426, 0]
click at [406, 316] on div "Screenshot-2025-08-19-at-10.16.21-AM .png" at bounding box center [392, 310] width 66 height 66
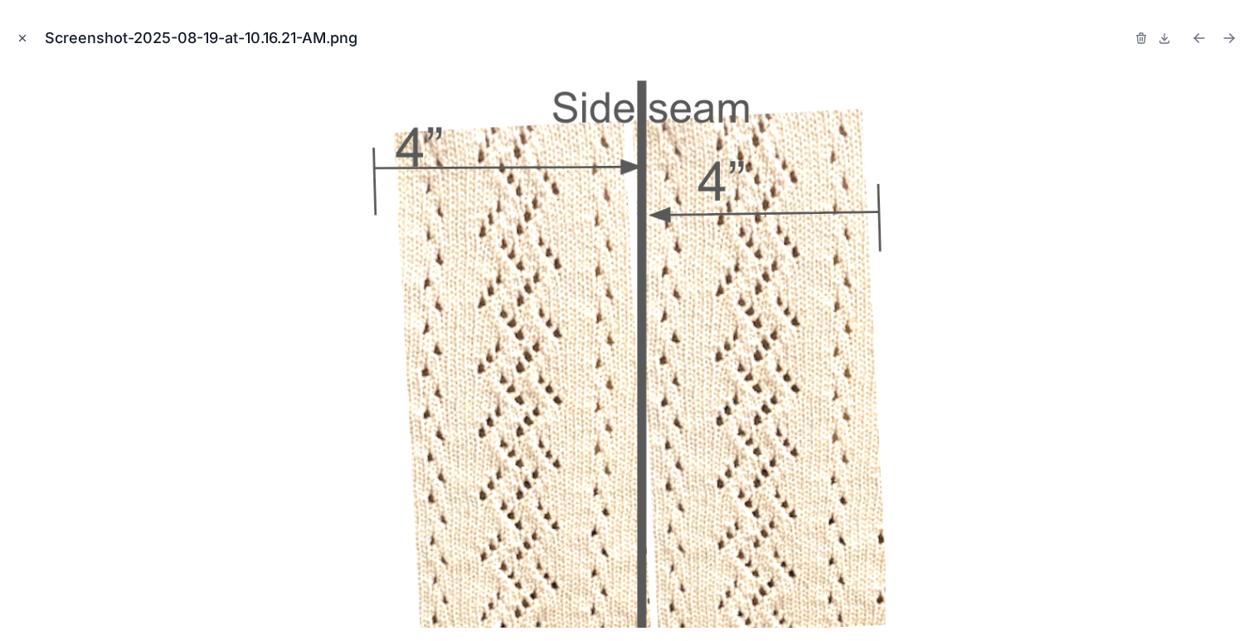
click at [23, 43] on icon "Close modal" at bounding box center [23, 38] width 12 height 12
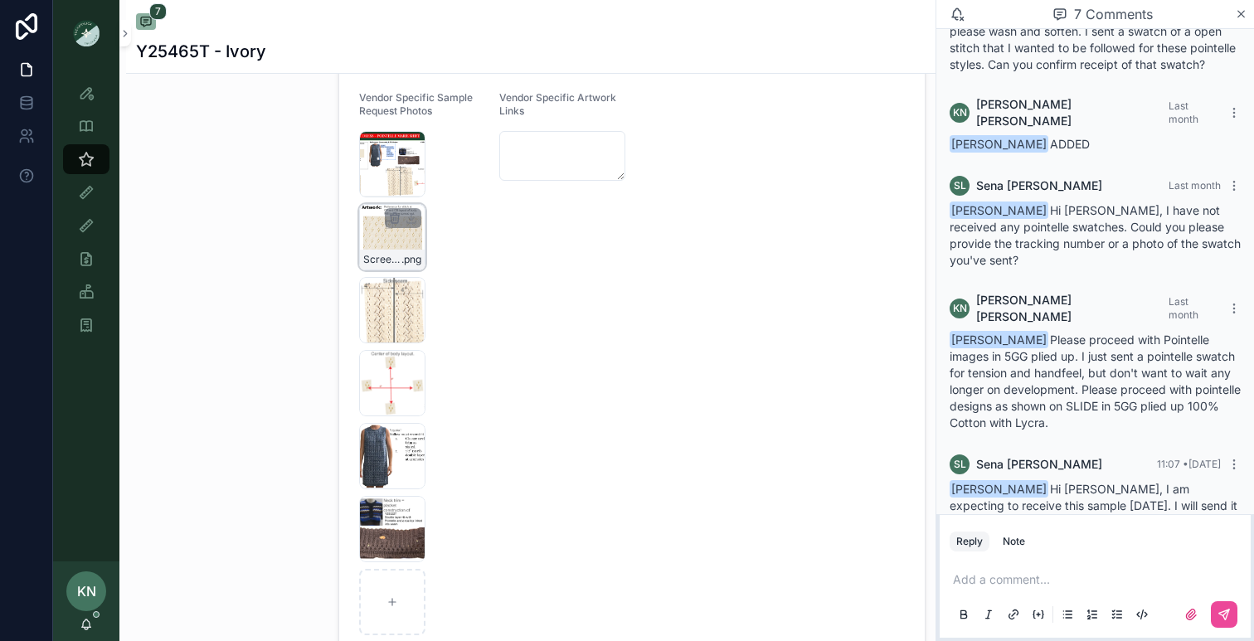
click at [377, 246] on div "Screenshot-2025-08-19-at-10.16.09-AM .png" at bounding box center [392, 237] width 66 height 66
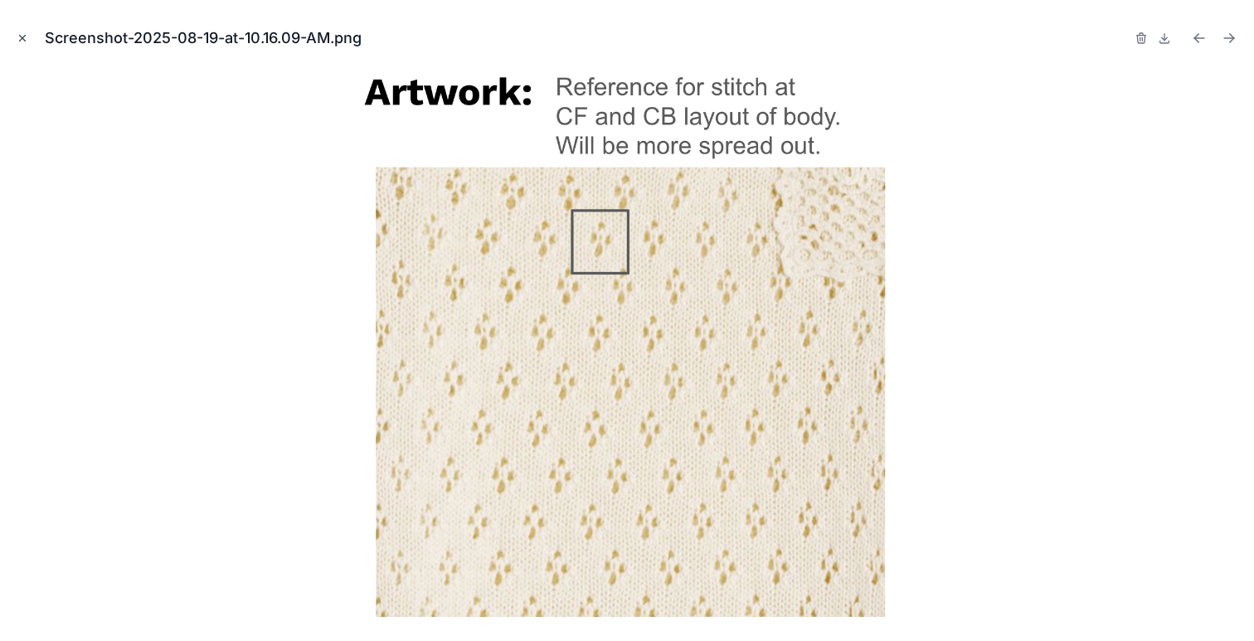
click at [25, 36] on icon "Close modal" at bounding box center [23, 39] width 6 height 6
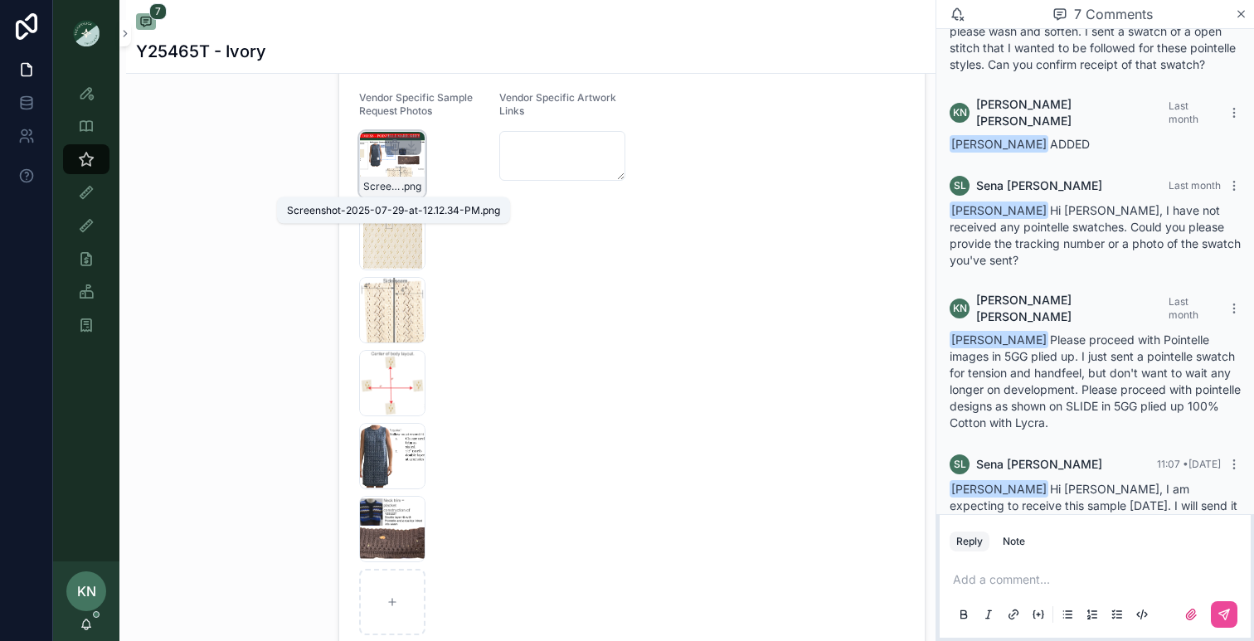
click at [417, 181] on span ".png" at bounding box center [411, 186] width 20 height 13
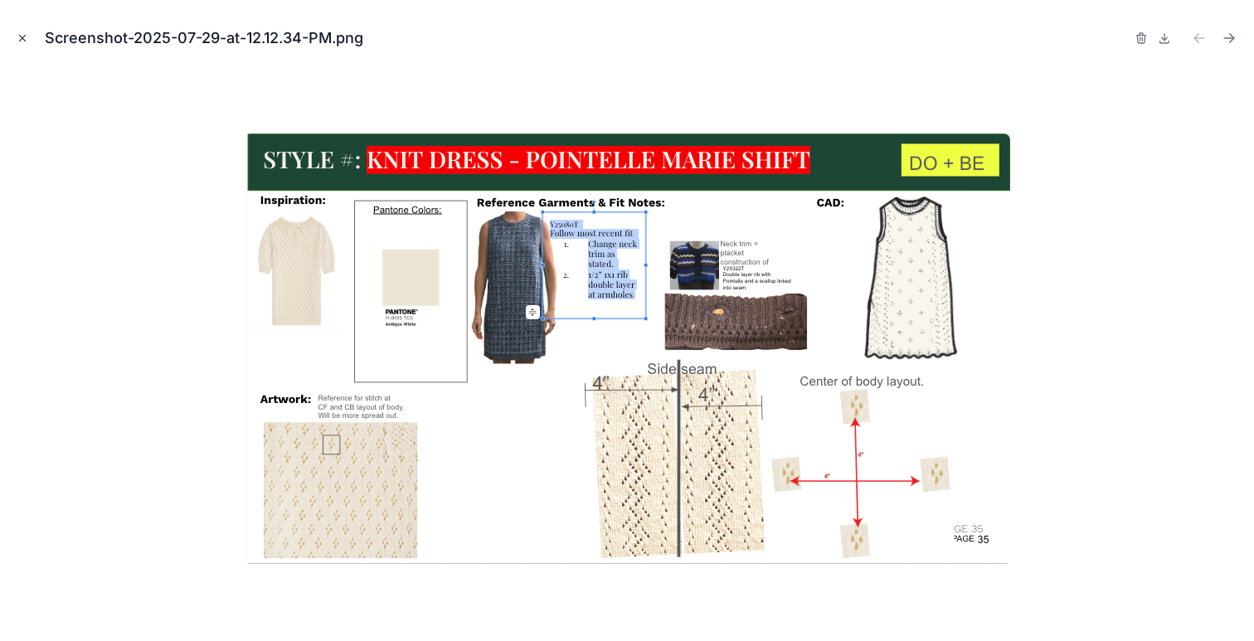
click at [18, 42] on icon "Close modal" at bounding box center [23, 38] width 12 height 12
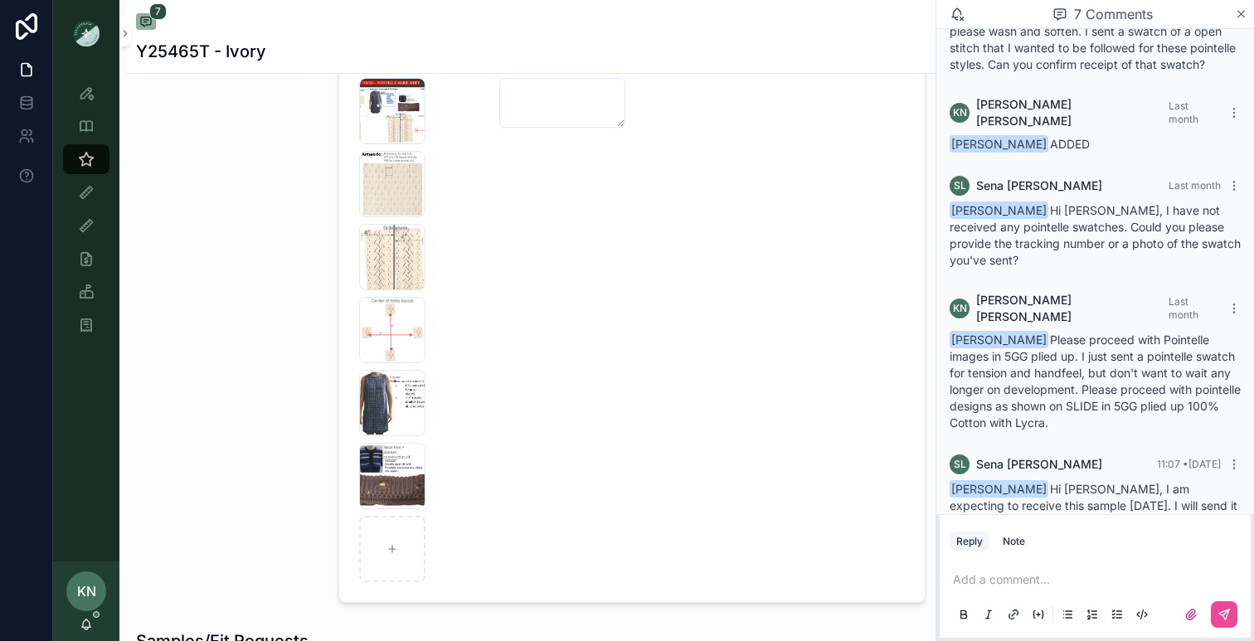
scroll to position [487, 0]
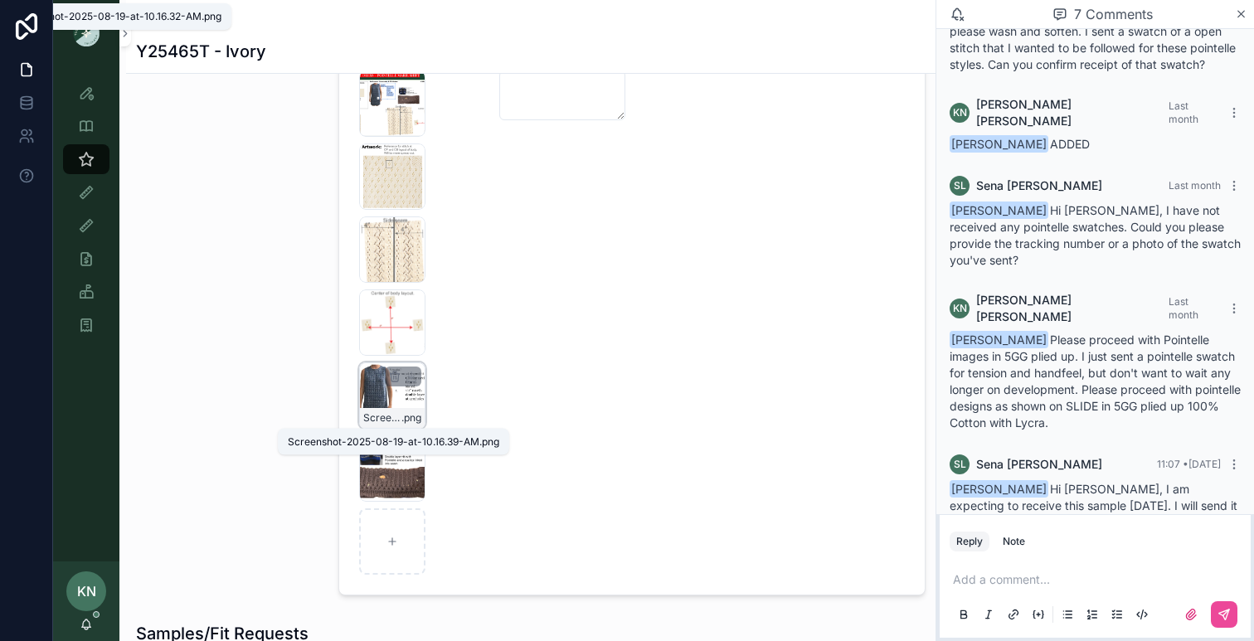
click at [404, 402] on div "Screenshot-2025-08-19-at-10.16.39-AM .png" at bounding box center [392, 395] width 66 height 66
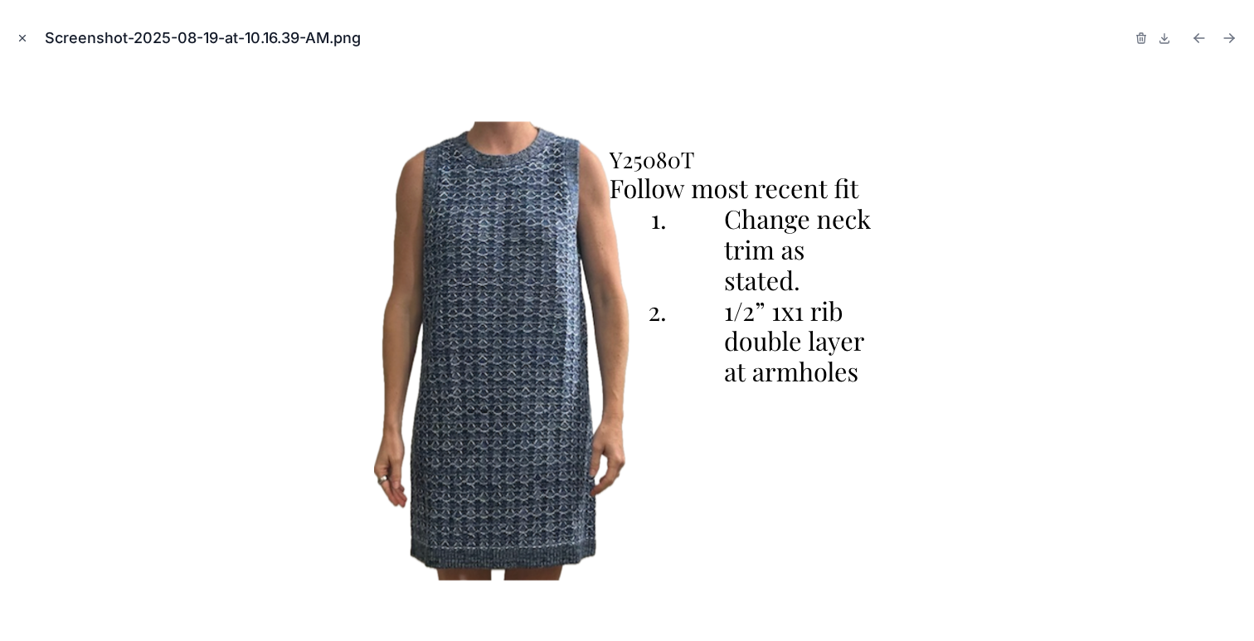
click at [21, 30] on button "Close modal" at bounding box center [22, 38] width 18 height 18
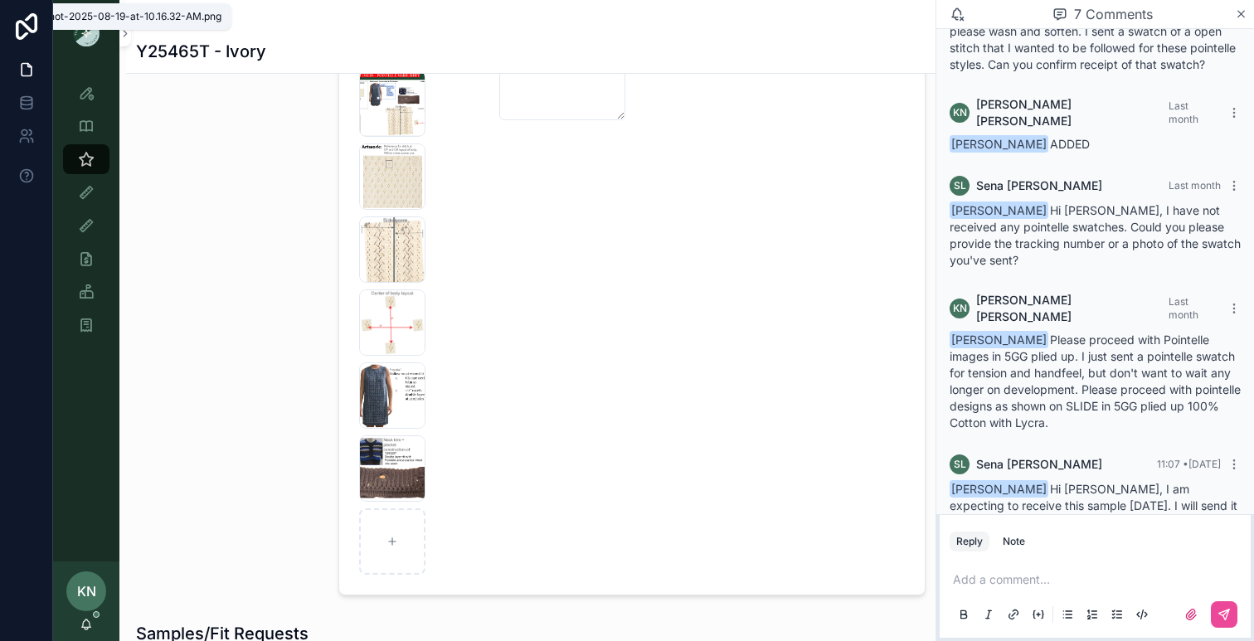
click at [1061, 581] on p "scrollable content" at bounding box center [1098, 579] width 291 height 17
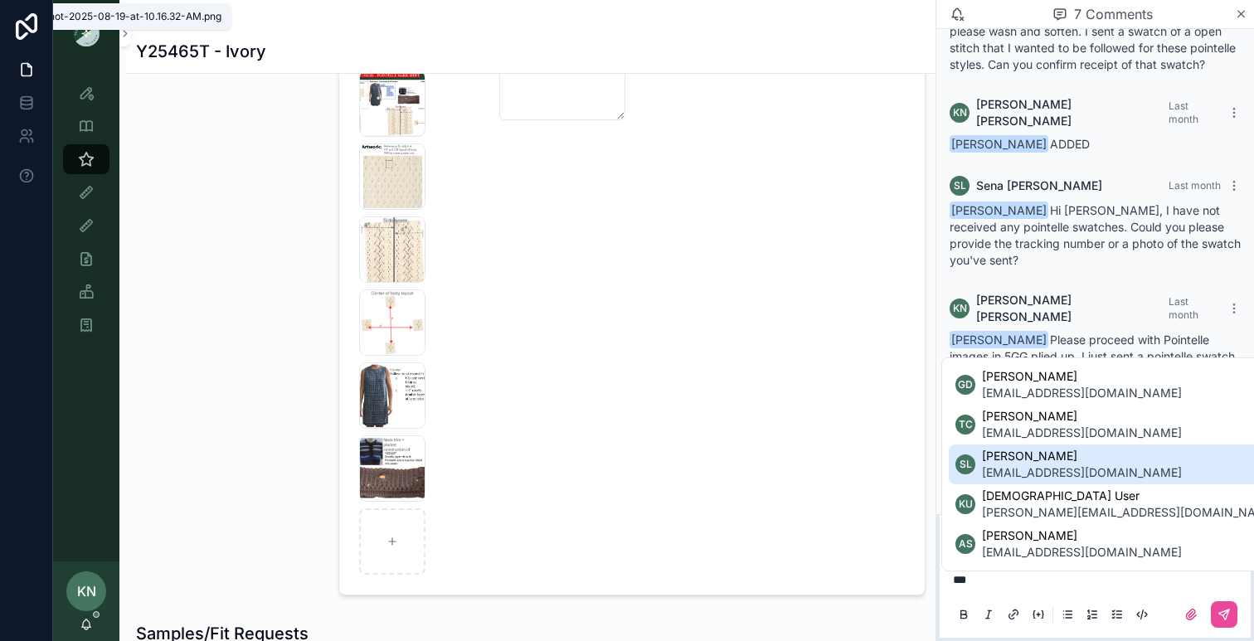
click at [1066, 464] on span "[EMAIL_ADDRESS][DOMAIN_NAME]" at bounding box center [1082, 472] width 200 height 17
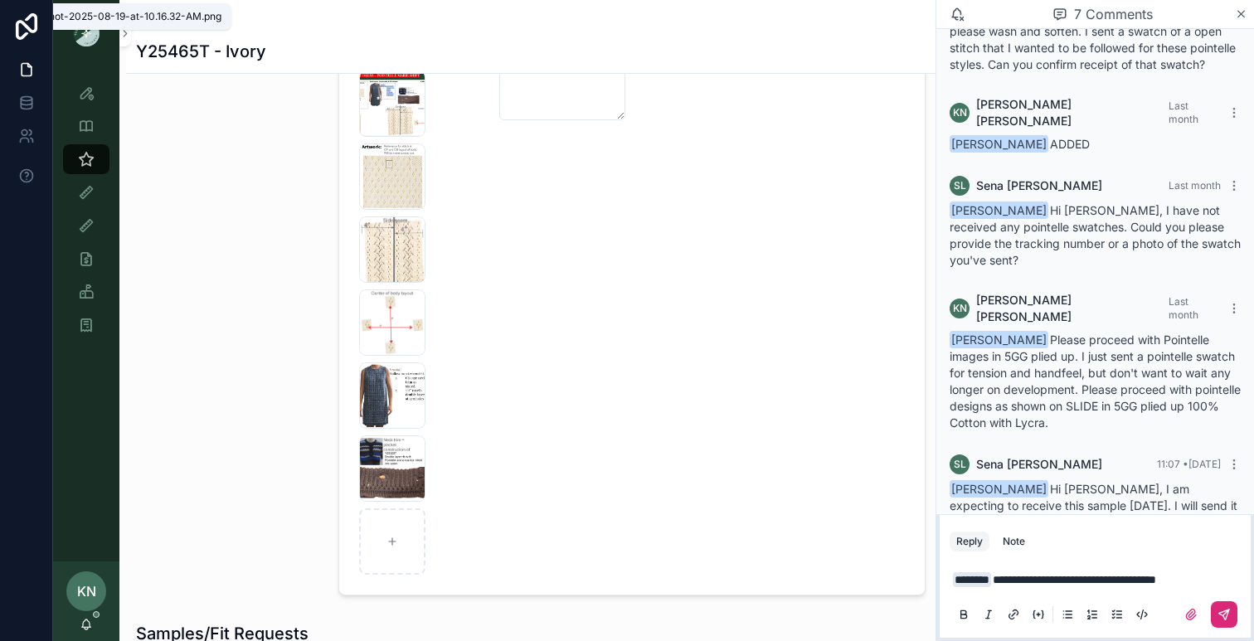
click at [1226, 610] on icon "scrollable content" at bounding box center [1224, 615] width 10 height 10
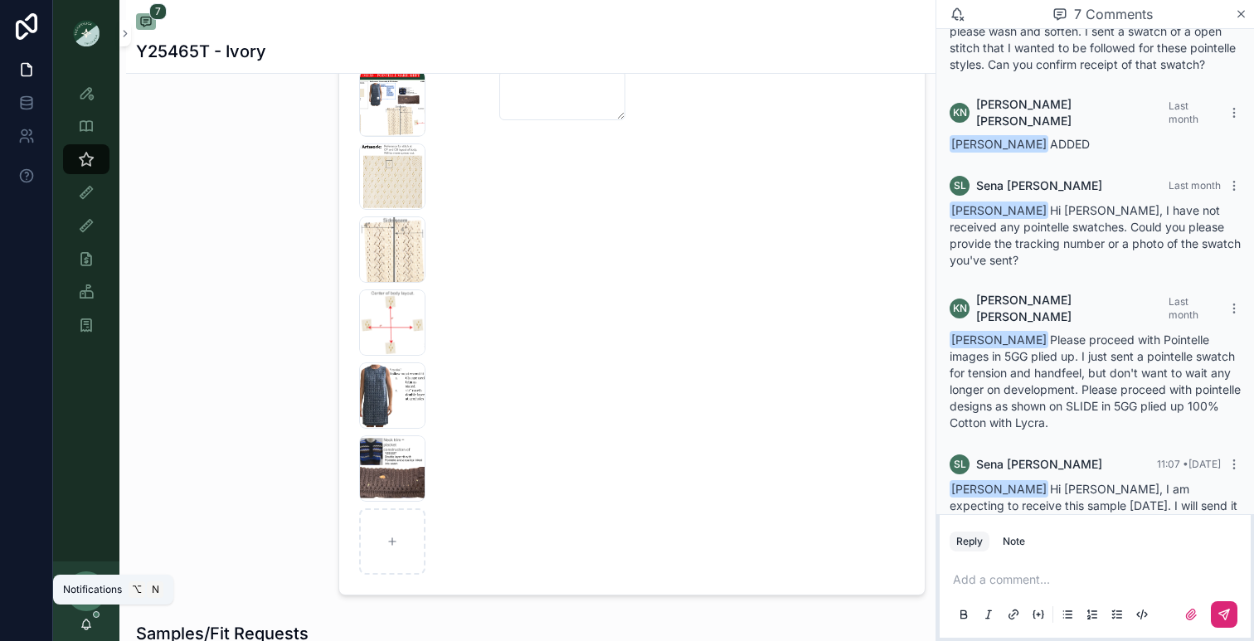
click at [88, 624] on icon "scrollable content" at bounding box center [86, 624] width 13 height 13
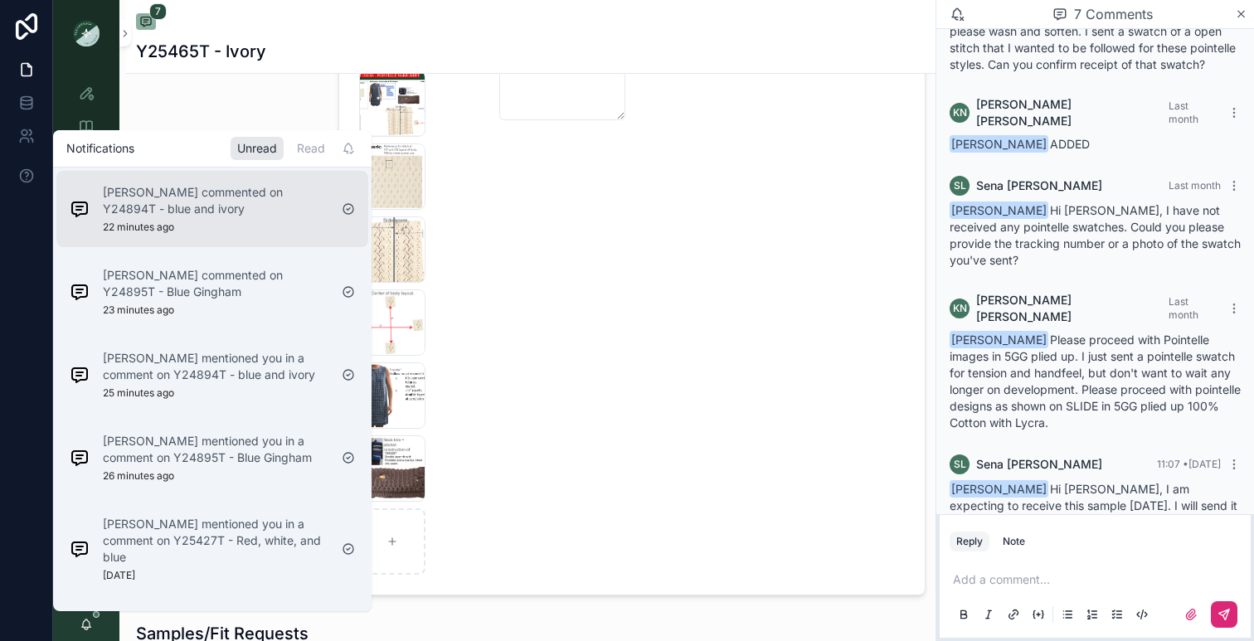
click at [202, 233] on div "[PERSON_NAME] commented on Y24894T - blue and ivory 22 minutes ago" at bounding box center [216, 209] width 226 height 50
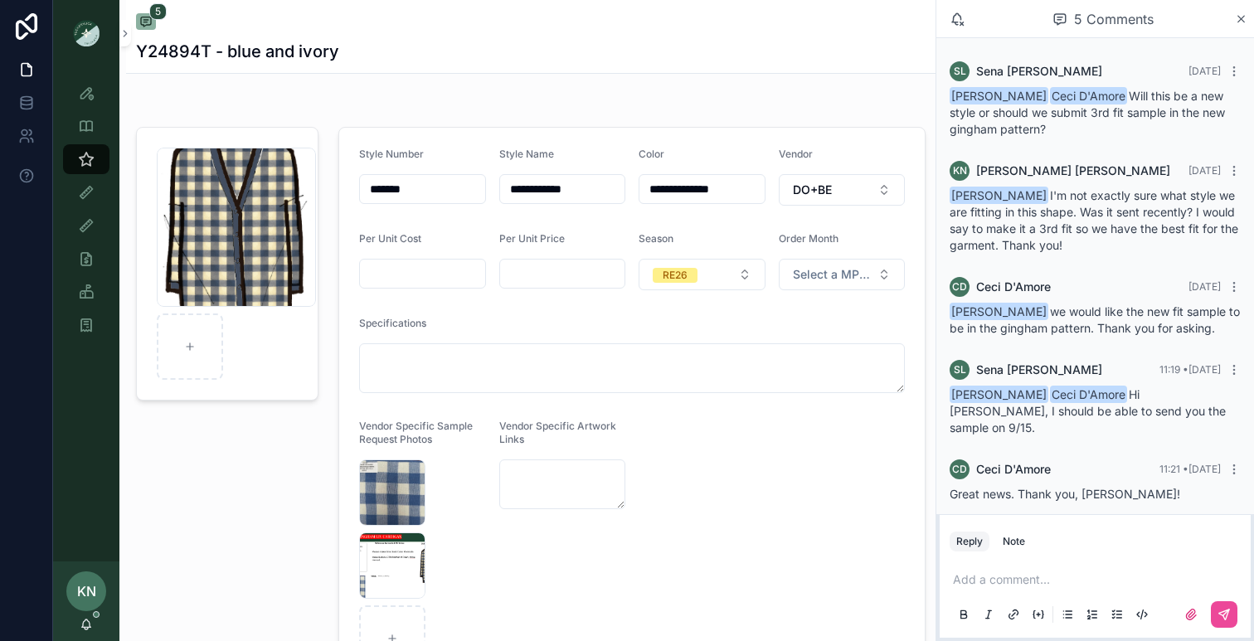
scroll to position [19, 0]
click at [89, 134] on div "Style View - Vendor Specific" at bounding box center [86, 126] width 27 height 27
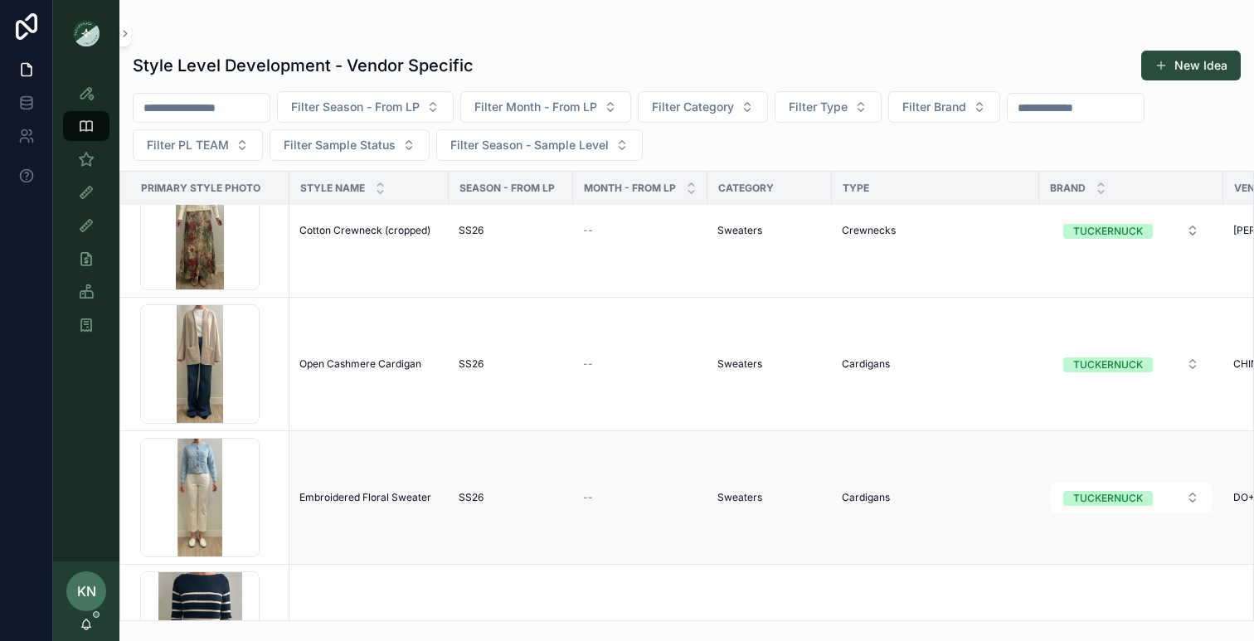
scroll to position [973, 0]
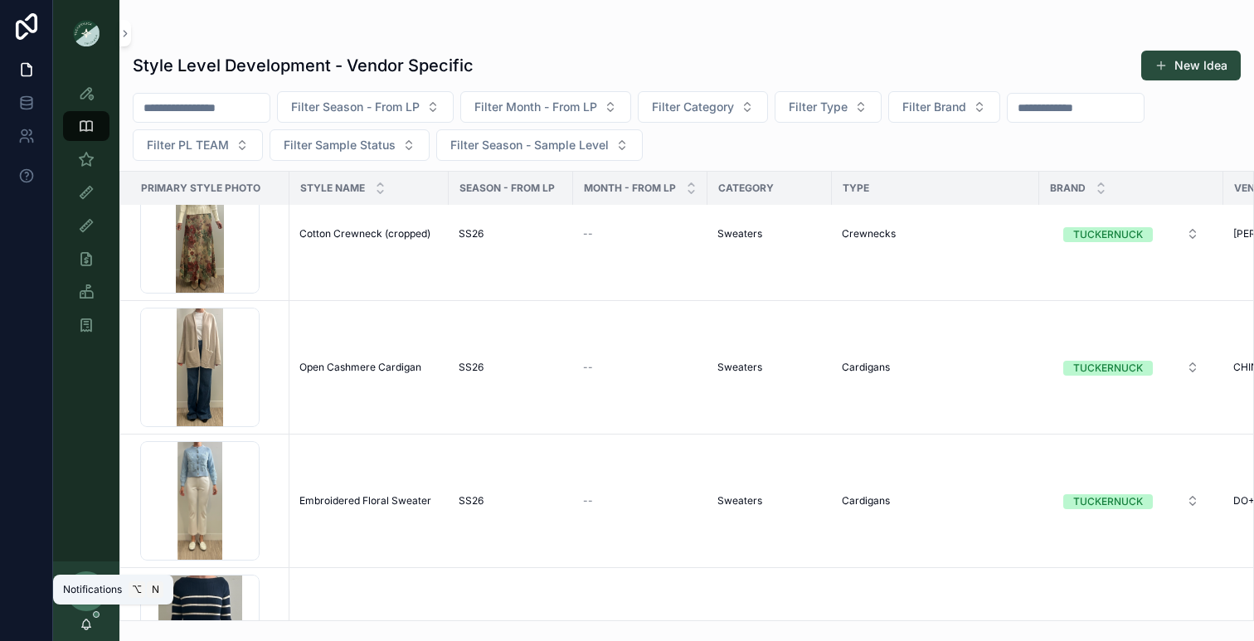
click at [91, 622] on icon "scrollable content" at bounding box center [86, 624] width 13 height 13
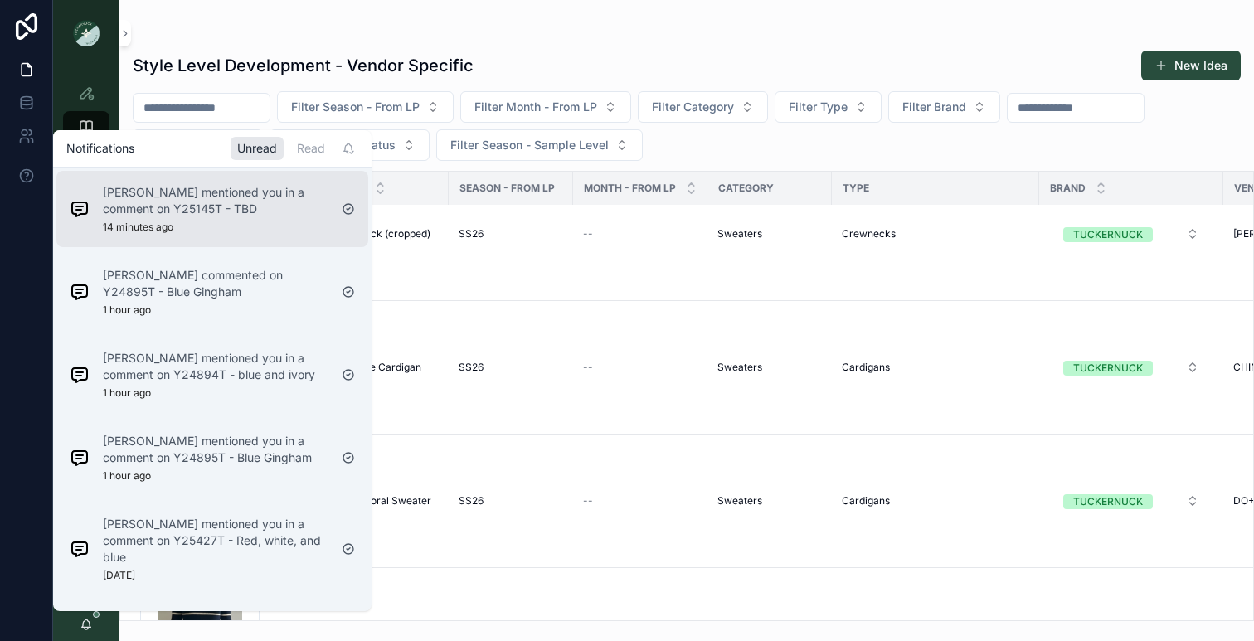
click at [189, 212] on p "[PERSON_NAME] mentioned you in a comment on Y25145T - TBD" at bounding box center [216, 200] width 226 height 33
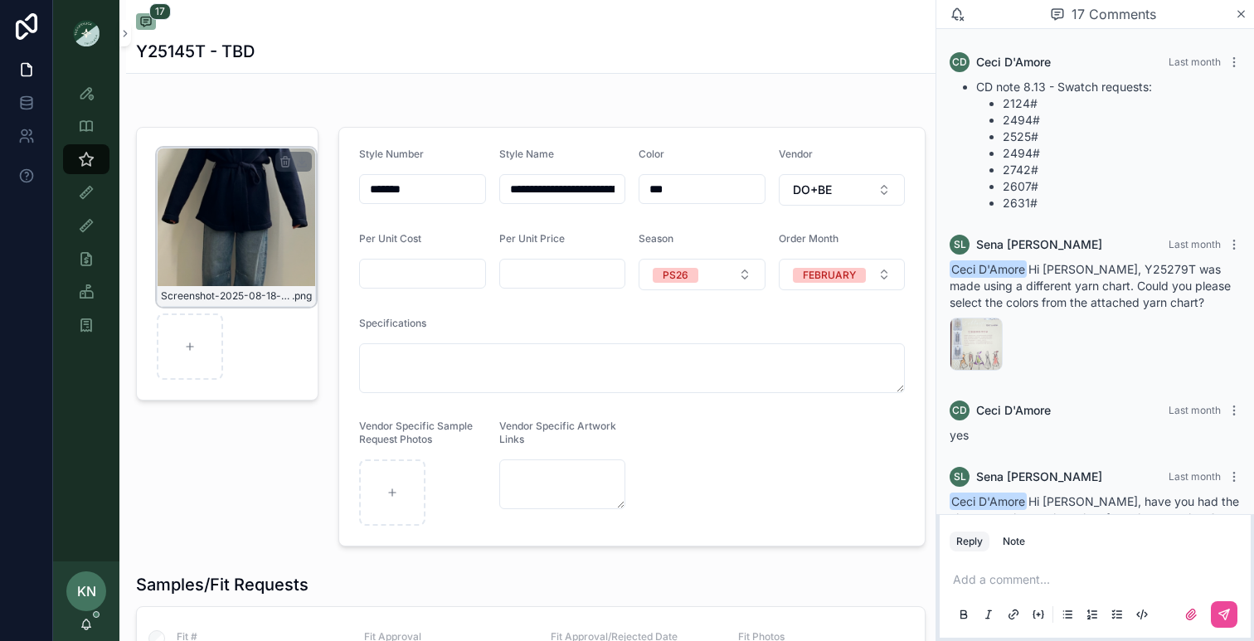
scroll to position [1114, 0]
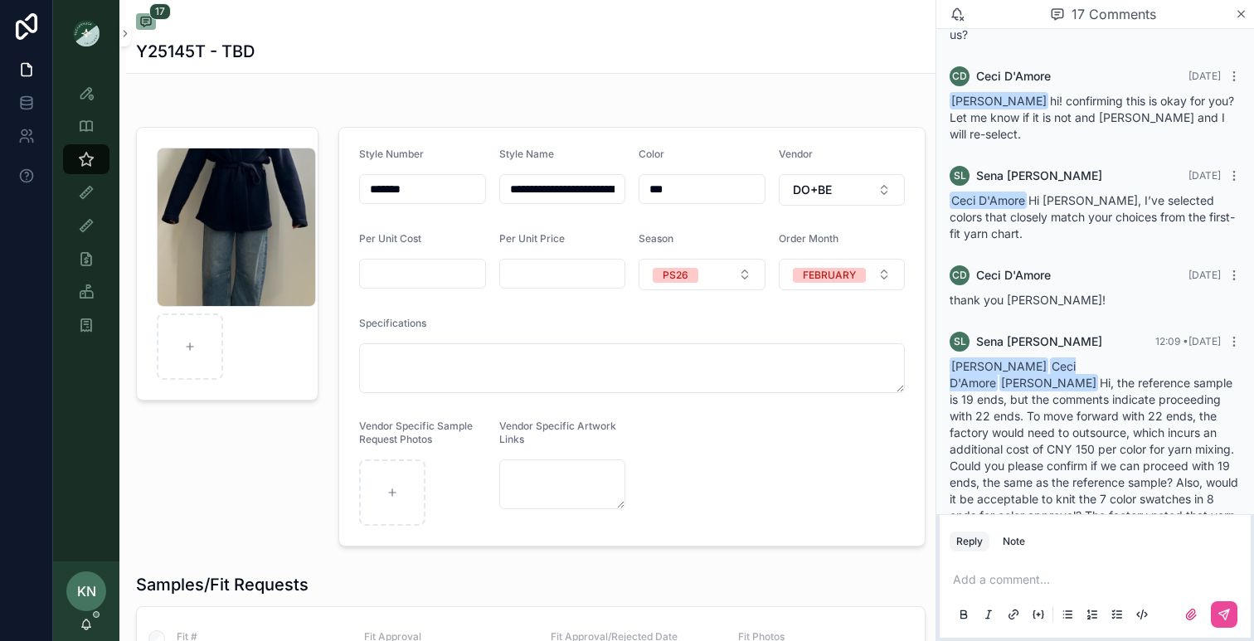
click at [1037, 575] on p "scrollable content" at bounding box center [1098, 579] width 291 height 17
click at [1025, 547] on span "[EMAIL_ADDRESS][DOMAIN_NAME]" at bounding box center [1082, 552] width 200 height 17
